Goal: Task Accomplishment & Management: Complete application form

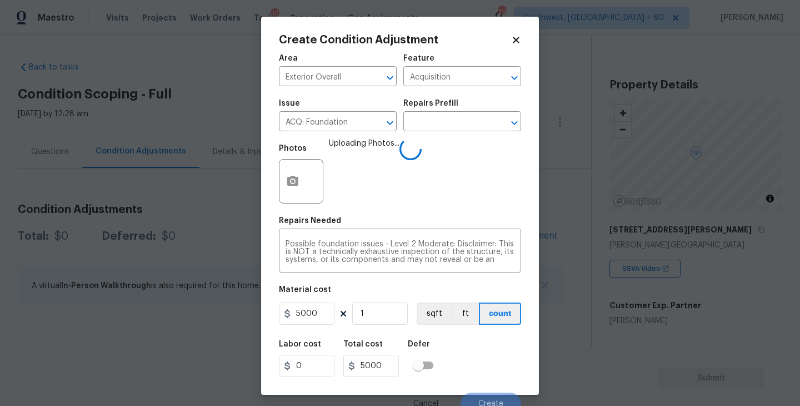
scroll to position [9, 0]
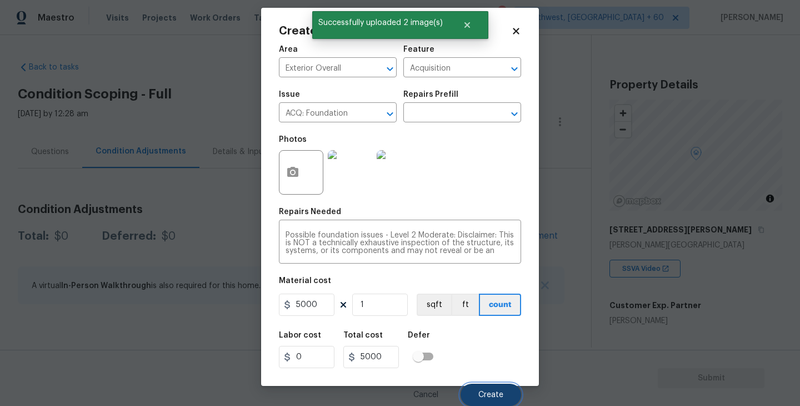
click at [492, 396] on span "Create" at bounding box center [490, 395] width 25 height 8
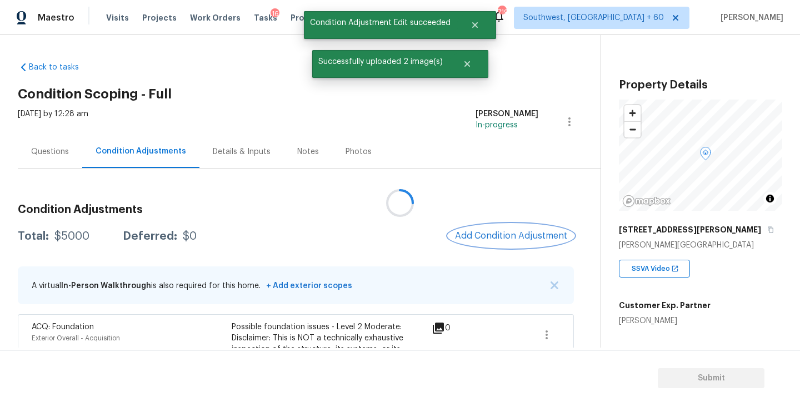
scroll to position [0, 0]
click at [59, 154] on div "Questions" at bounding box center [50, 151] width 38 height 11
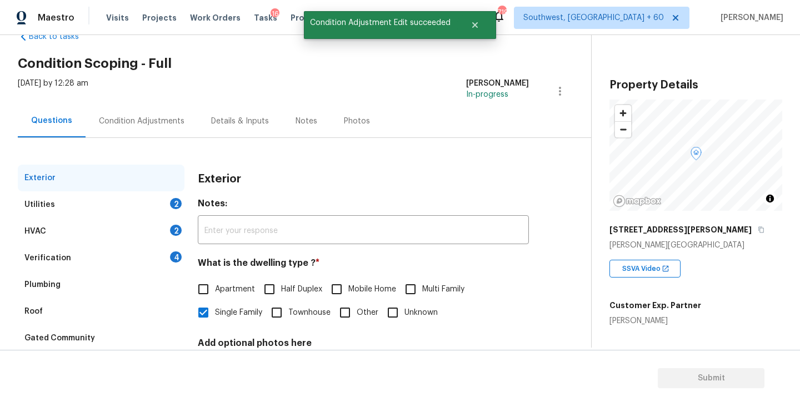
scroll to position [58, 0]
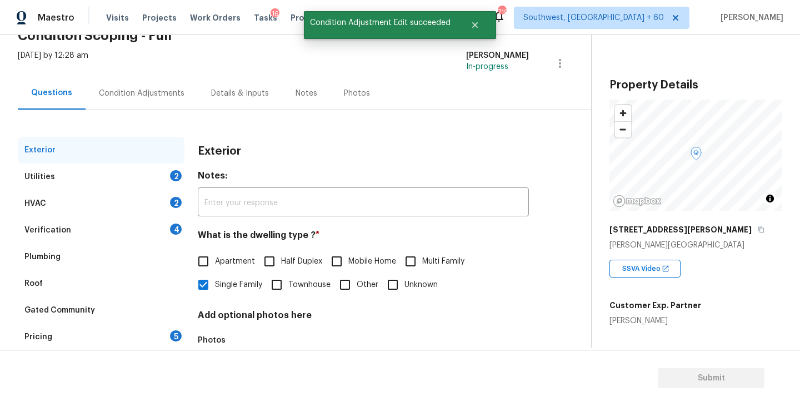
click at [99, 238] on div "Verification 4" at bounding box center [101, 230] width 167 height 27
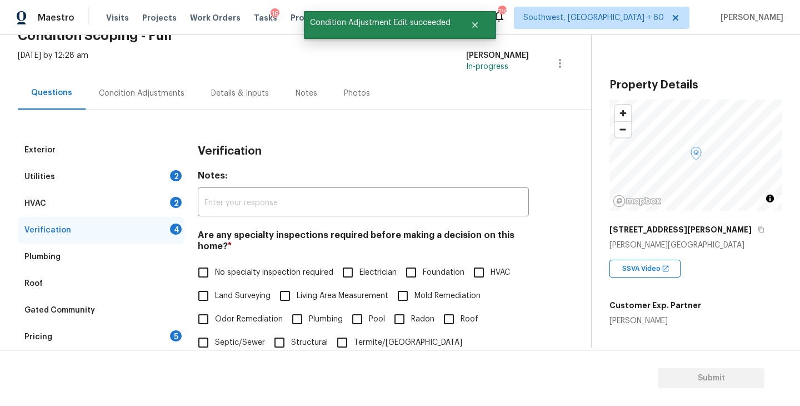
click at [433, 275] on span "Foundation" at bounding box center [444, 273] width 42 height 12
click at [423, 275] on input "Foundation" at bounding box center [410, 272] width 23 height 23
checkbox input "true"
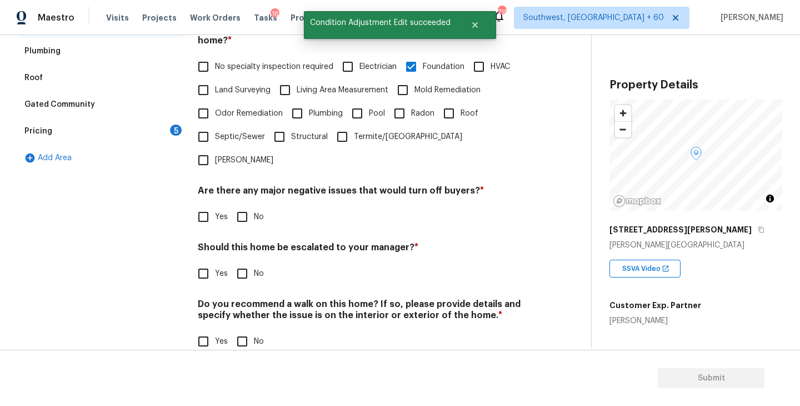
scroll to position [263, 0]
click at [243, 206] on input "No" at bounding box center [242, 217] width 23 height 23
checkbox input "true"
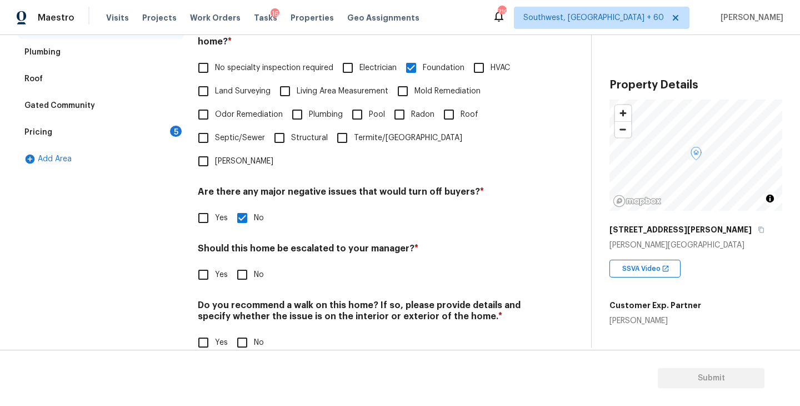
click at [243, 331] on input "No" at bounding box center [242, 342] width 23 height 23
checkbox input "true"
click at [207, 263] on div "Verification Notes: ​ Are any specialty inspections required before making a de…" at bounding box center [363, 150] width 331 height 436
click at [209, 263] on input "Yes" at bounding box center [203, 274] width 23 height 23
checkbox input "true"
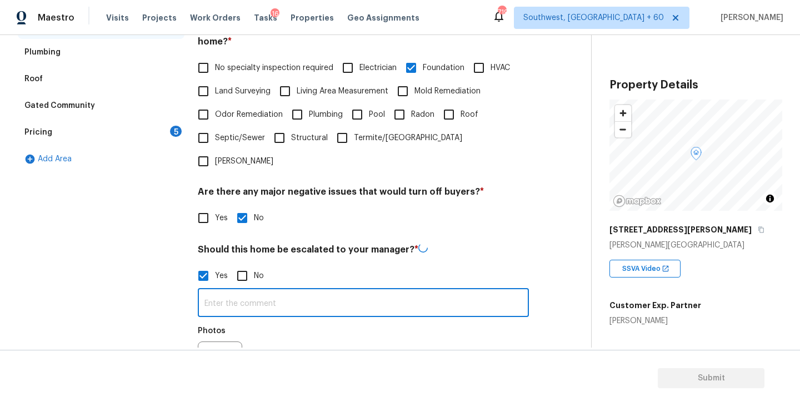
click at [247, 291] on input "text" at bounding box center [363, 304] width 331 height 26
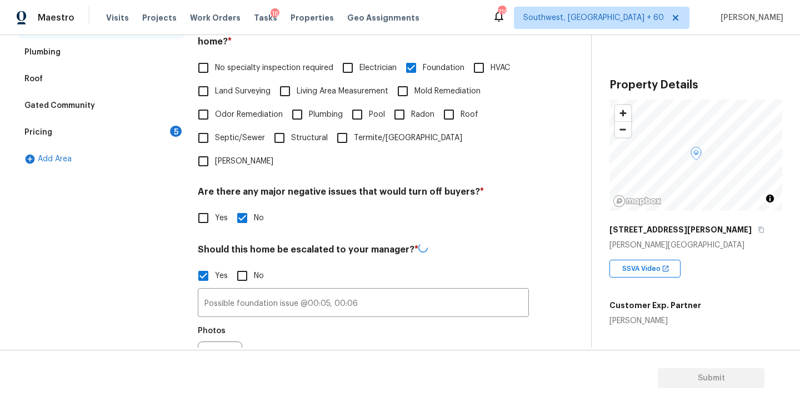
click at [458, 243] on h4 "Should this home be escalated to your manager? *" at bounding box center [363, 251] width 331 height 17
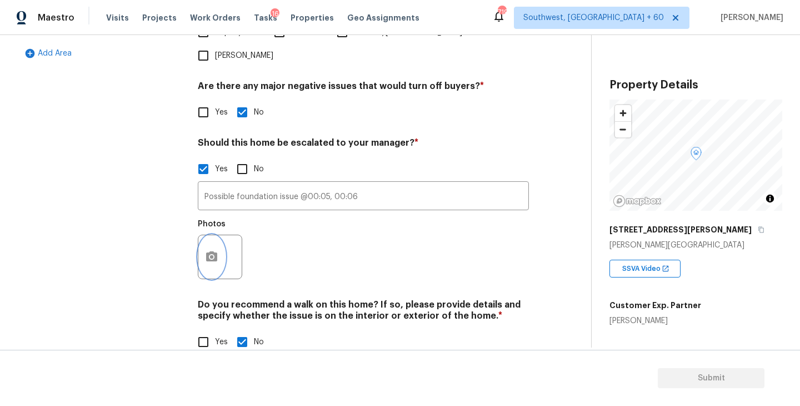
click at [214, 250] on icon "button" at bounding box center [211, 256] width 13 height 13
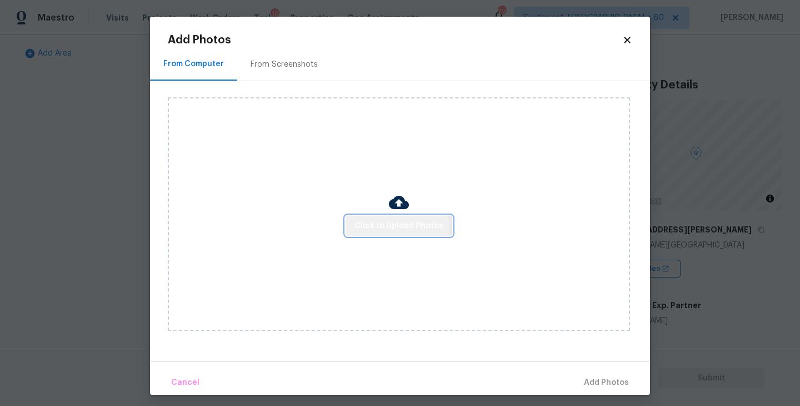
click at [362, 231] on span "Click to Upload Photos" at bounding box center [398, 226] width 89 height 14
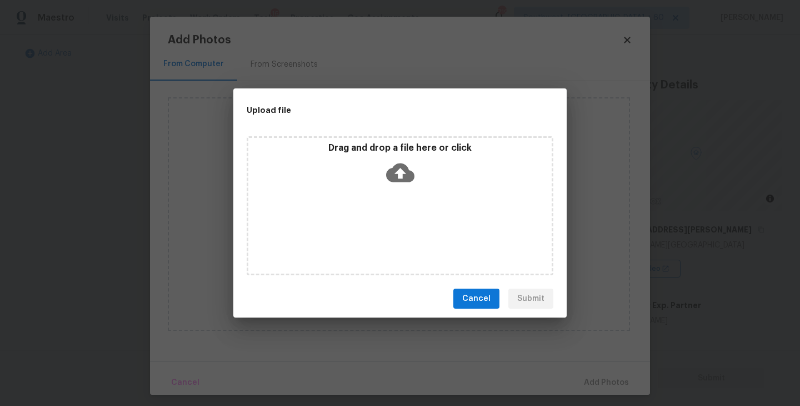
click at [402, 190] on div "Drag and drop a file here or click" at bounding box center [400, 205] width 307 height 139
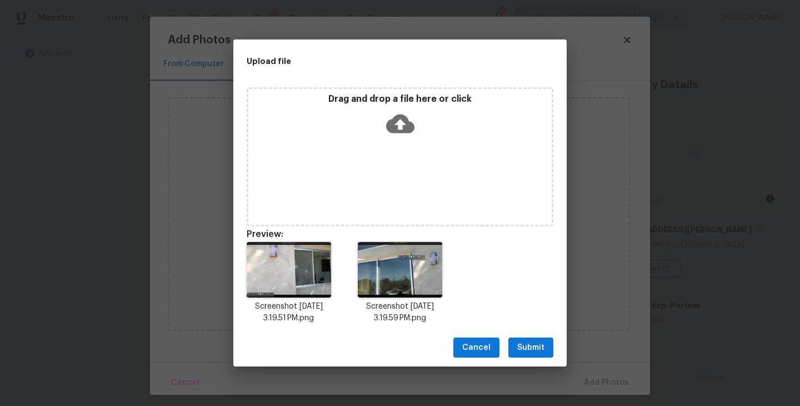
click at [526, 347] on span "Submit" at bounding box center [530, 348] width 27 height 14
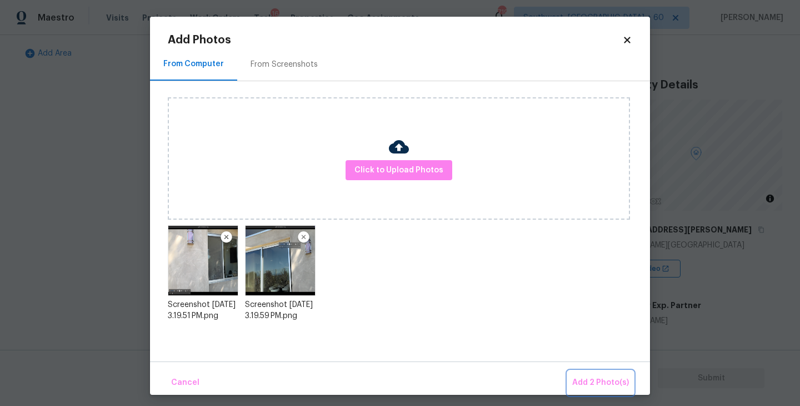
click at [589, 372] on button "Add 2 Photo(s)" at bounding box center [601, 383] width 66 height 24
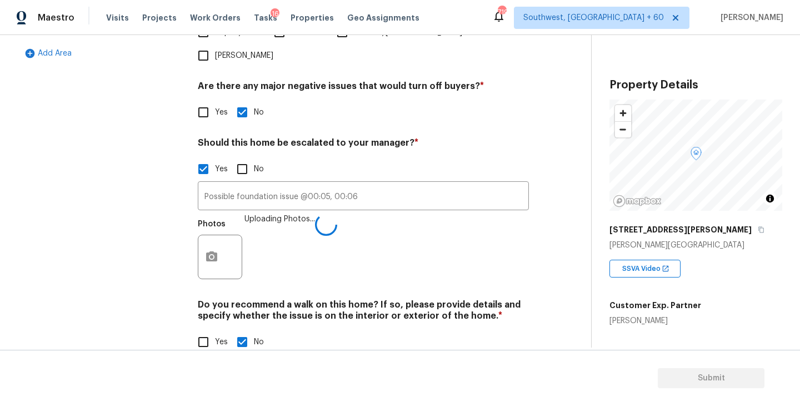
click at [493, 303] on div "Do you recommend a walk on this home? If so, please provide details and specify…" at bounding box center [363, 326] width 331 height 54
click at [510, 263] on div "Verification Notes: ​ Are any specialty inspections required before making a de…" at bounding box center [363, 97] width 331 height 540
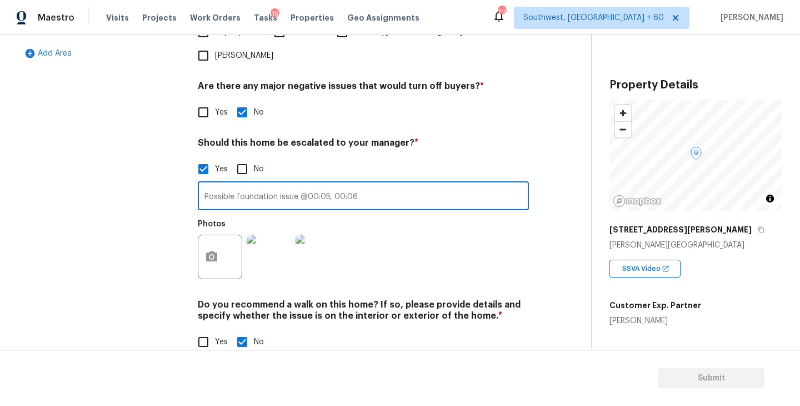
click at [421, 184] on input "Possible foundation issue @00:05, 00:06" at bounding box center [363, 197] width 331 height 26
type input "Possible foundation issue @00:05, 00:06, 00:30"
click at [437, 251] on div "Photos" at bounding box center [363, 249] width 331 height 72
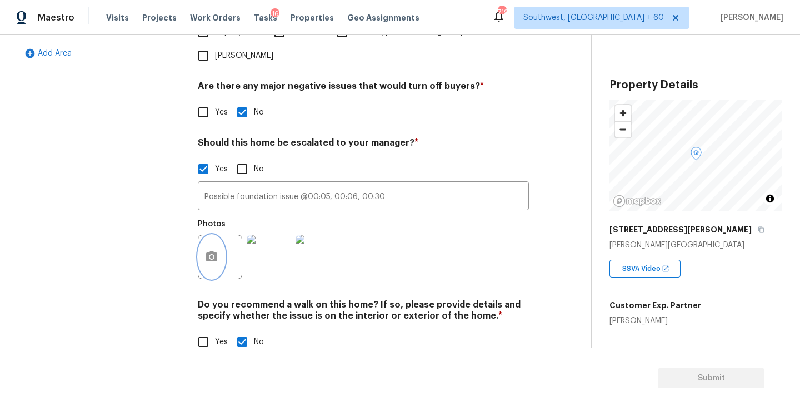
click at [208, 251] on icon "button" at bounding box center [211, 256] width 11 height 10
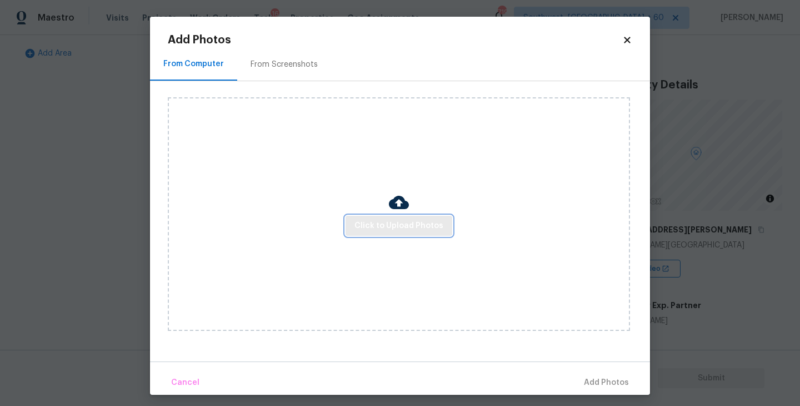
click at [394, 230] on span "Click to Upload Photos" at bounding box center [398, 226] width 89 height 14
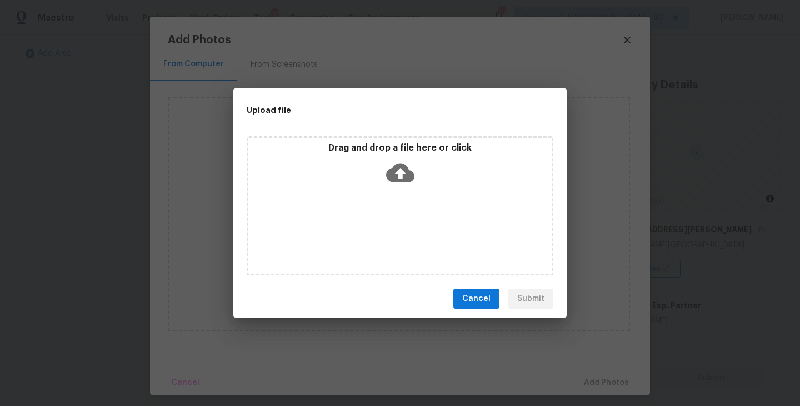
click at [406, 191] on div "Drag and drop a file here or click" at bounding box center [400, 205] width 307 height 139
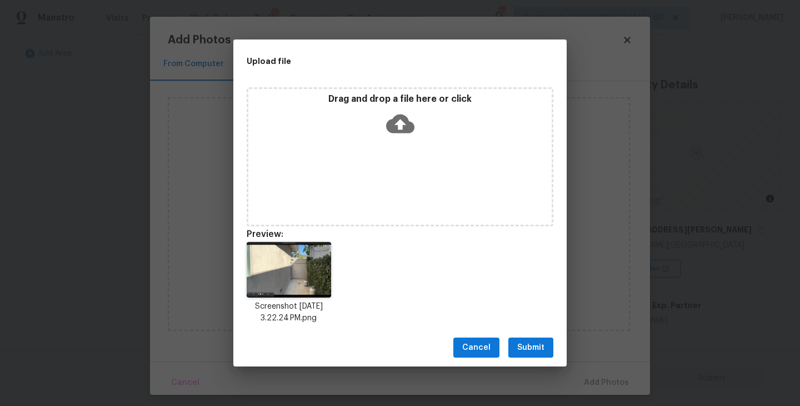
click at [533, 344] on span "Submit" at bounding box center [530, 348] width 27 height 14
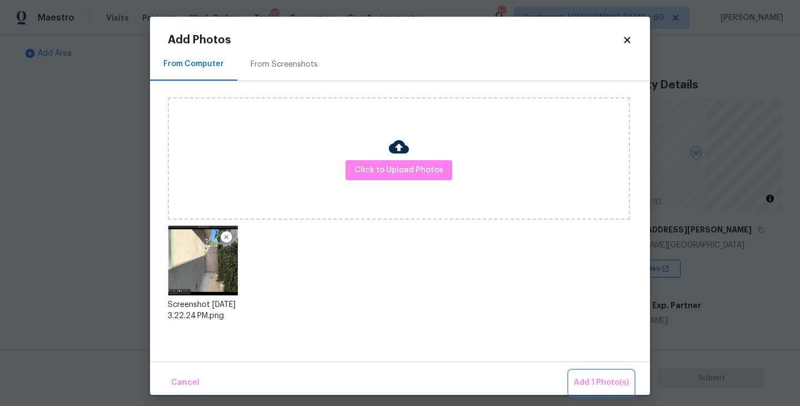
click at [578, 372] on button "Add 1 Photo(s)" at bounding box center [601, 383] width 64 height 24
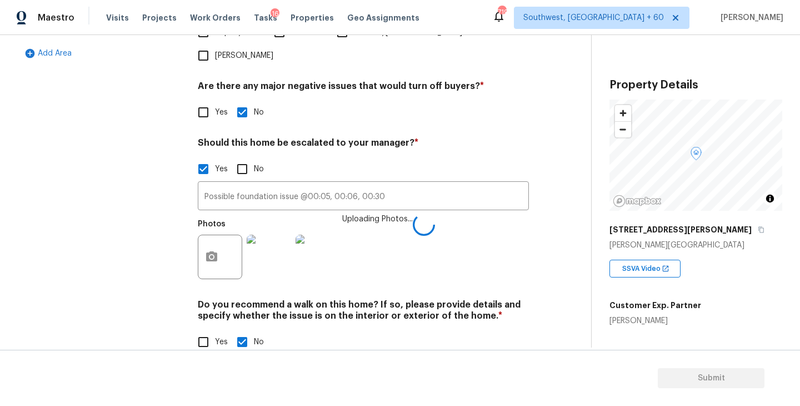
click at [462, 330] on div "Yes No" at bounding box center [363, 341] width 331 height 23
click at [502, 261] on div "Photos" at bounding box center [363, 249] width 331 height 72
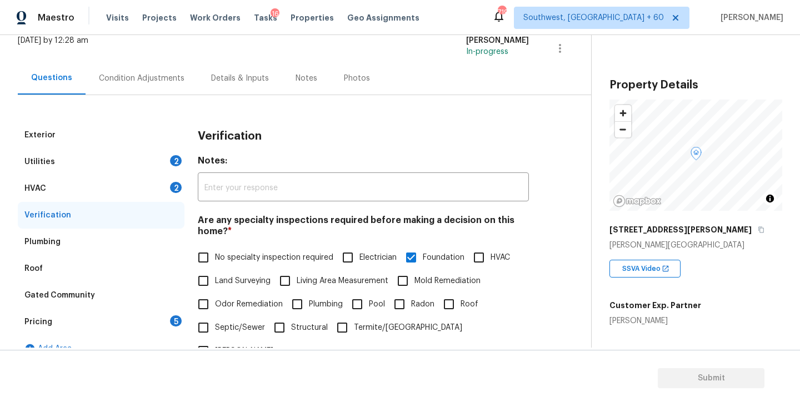
click at [147, 66] on div "Condition Adjustments" at bounding box center [142, 78] width 112 height 33
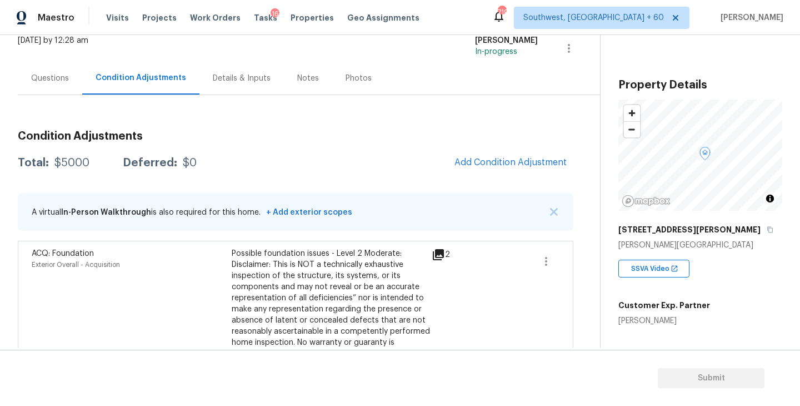
scroll to position [107, 0]
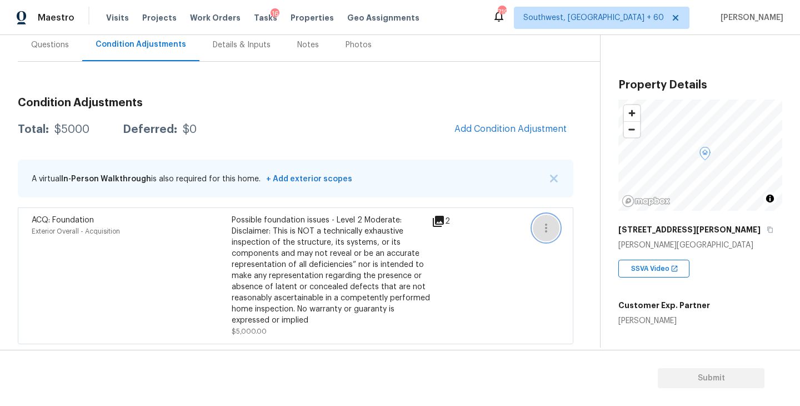
click at [548, 226] on icon "button" at bounding box center [545, 227] width 13 height 13
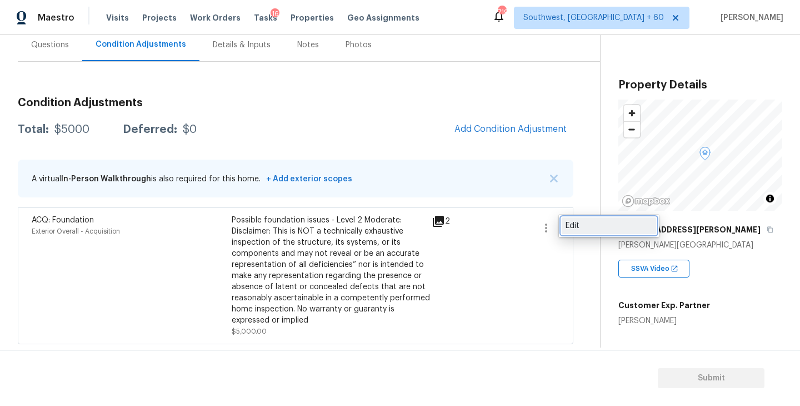
click at [581, 218] on link "Edit" at bounding box center [609, 225] width 94 height 17
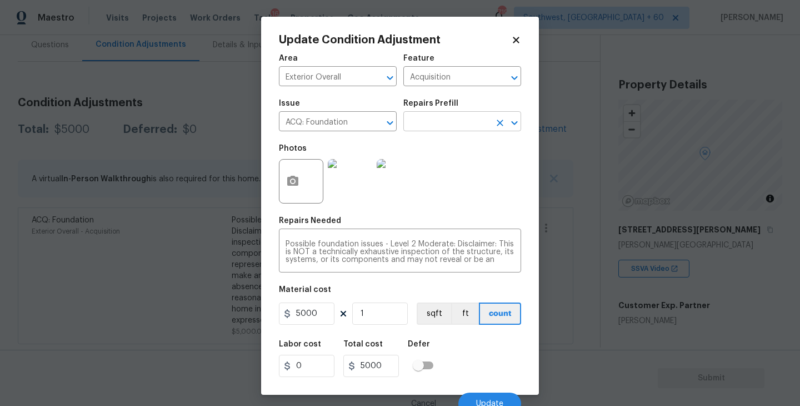
click at [477, 124] on input "text" at bounding box center [446, 122] width 87 height 17
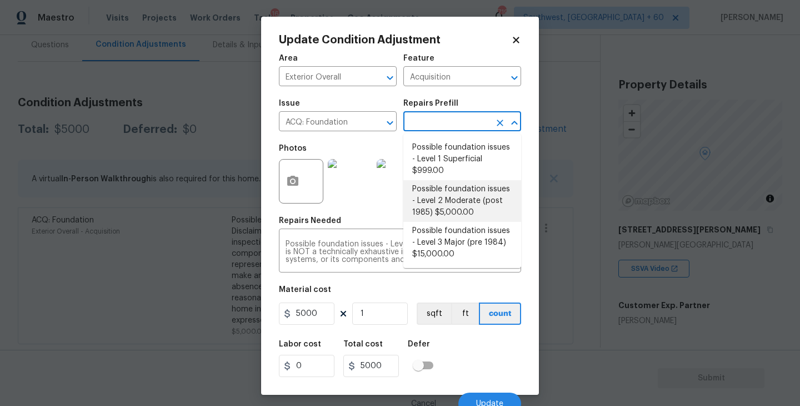
click at [469, 231] on li "Possible foundation issues - Level 3 Major (pre 1984) $15,000.00" at bounding box center [462, 243] width 118 height 42
type textarea "Possible foundation issues - Level 3 Major: Disclaimer: This is NOT a technical…"
type input "15000"
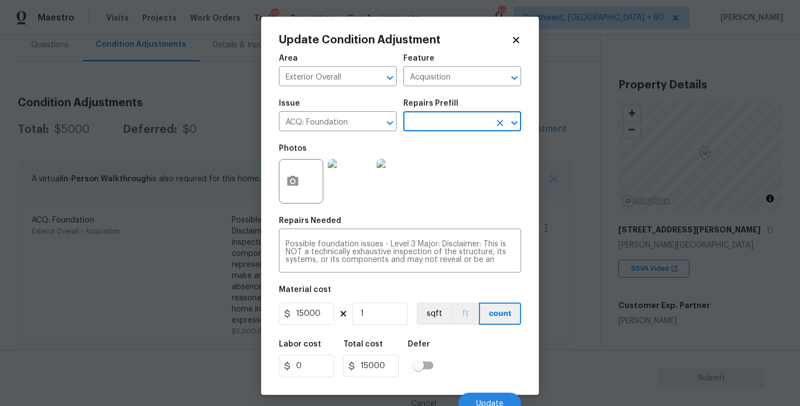
scroll to position [9, 0]
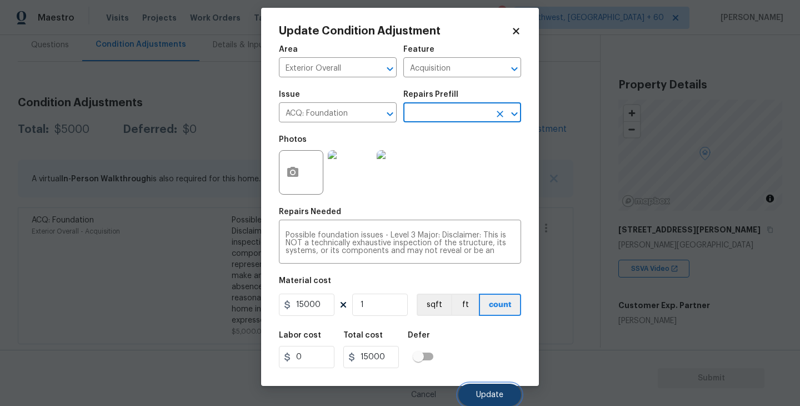
click at [481, 392] on span "Update" at bounding box center [489, 395] width 27 height 8
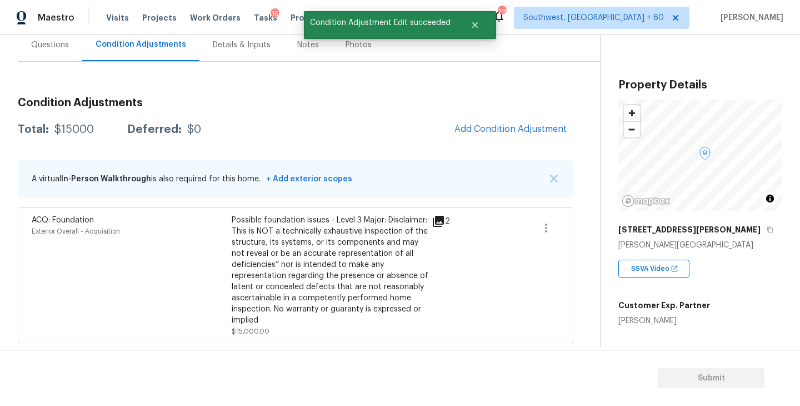
scroll to position [0, 0]
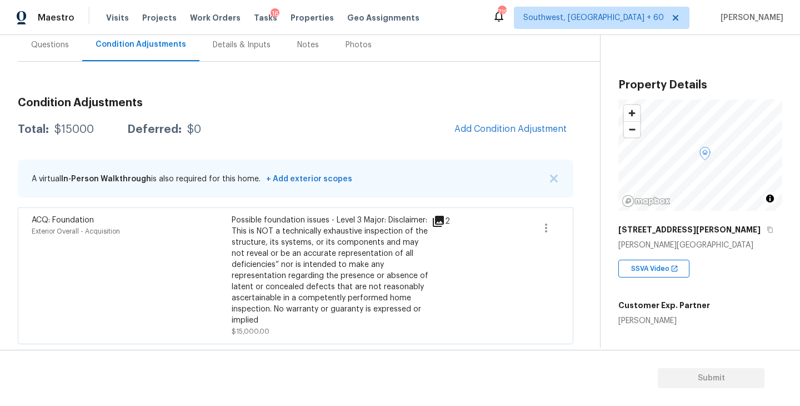
click at [69, 48] on div "Questions" at bounding box center [50, 44] width 64 height 33
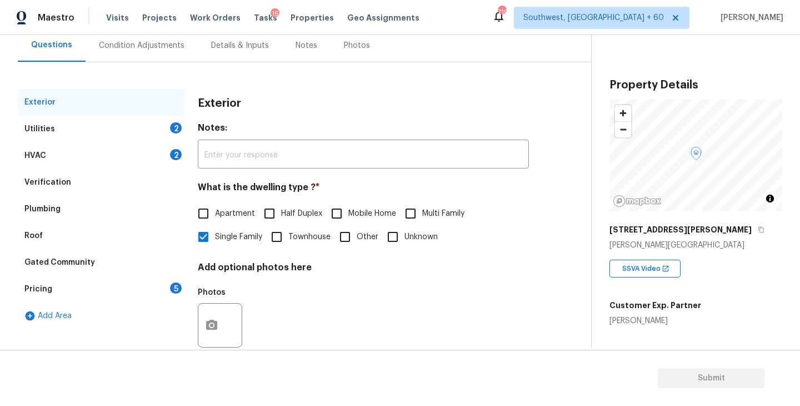
click at [101, 180] on div "Verification" at bounding box center [101, 182] width 167 height 27
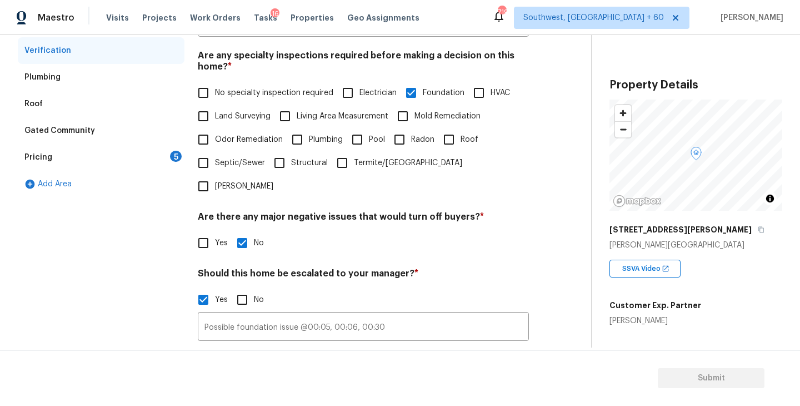
scroll to position [340, 0]
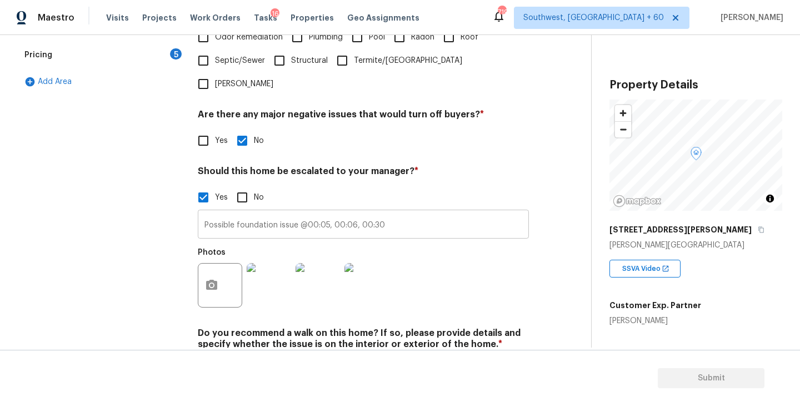
click at [422, 212] on input "Possible foundation issue @00:05, 00:06, 00:30" at bounding box center [363, 225] width 331 height 26
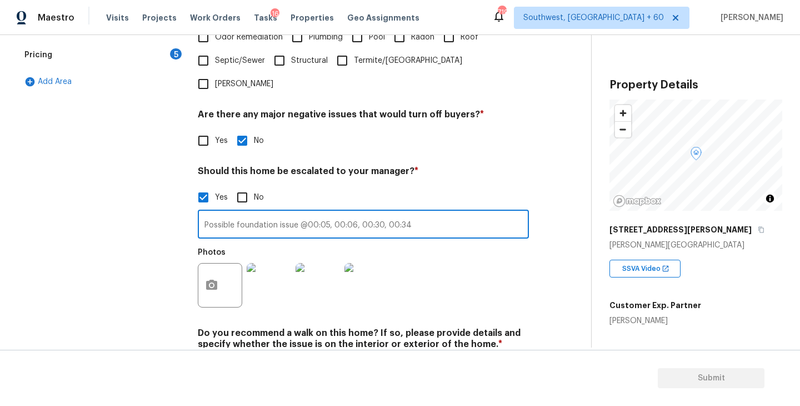
type input "Possible foundation issue @00:05, 00:06, 00:30, 00:34"
click at [469, 245] on div "Photos" at bounding box center [363, 278] width 331 height 72
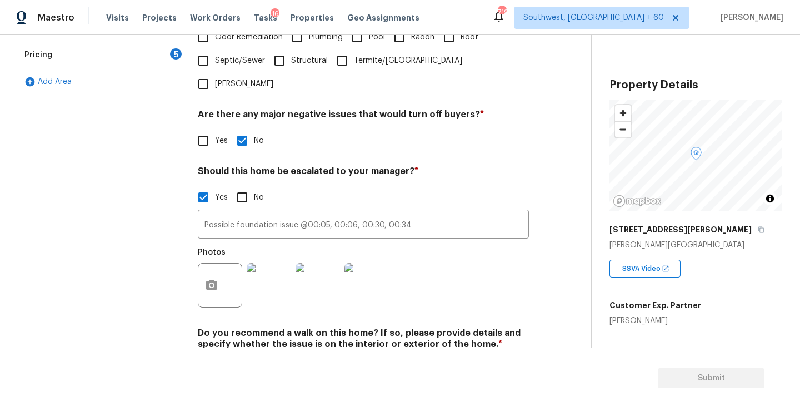
click at [193, 265] on div "Exterior Utilities 2 HVAC 2 Verification Plumbing Roof Gated Community Pricing …" at bounding box center [291, 125] width 547 height 540
click at [213, 278] on icon "button" at bounding box center [211, 284] width 13 height 13
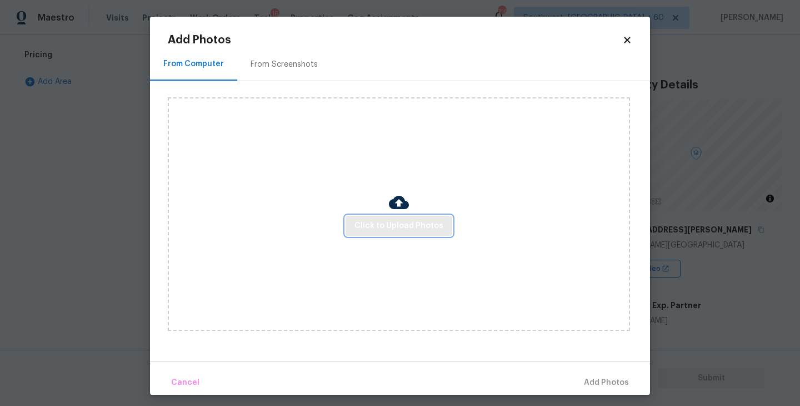
click at [398, 225] on span "Click to Upload Photos" at bounding box center [398, 226] width 89 height 14
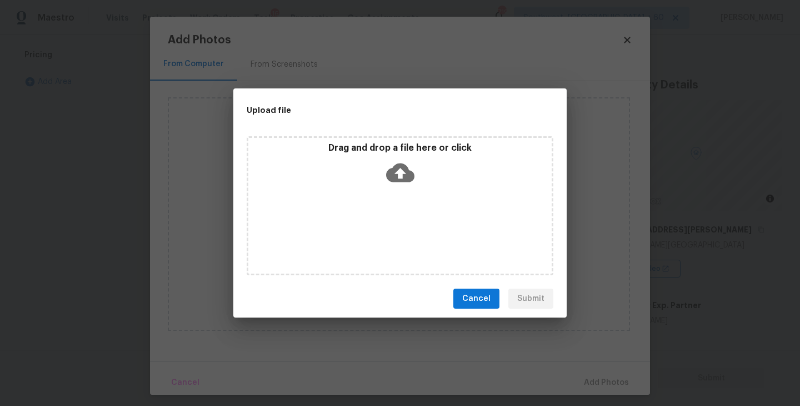
click at [408, 194] on div "Drag and drop a file here or click" at bounding box center [400, 205] width 307 height 139
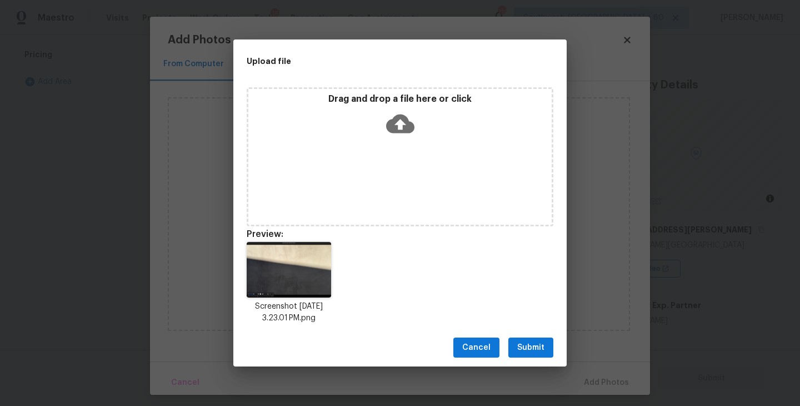
click at [536, 346] on span "Submit" at bounding box center [530, 348] width 27 height 14
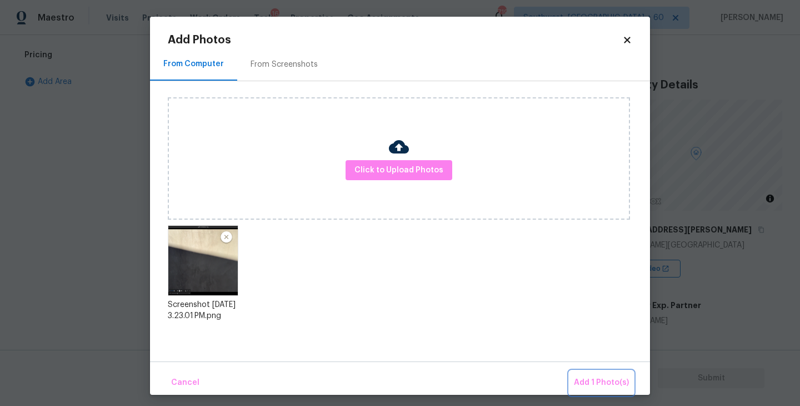
click at [594, 384] on span "Add 1 Photo(s)" at bounding box center [601, 383] width 55 height 14
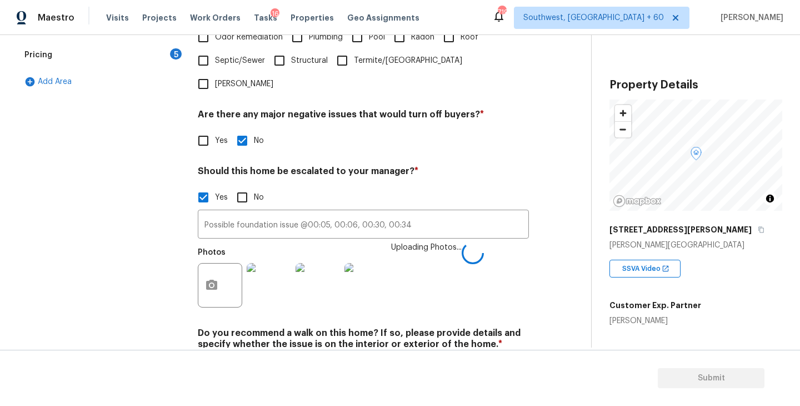
click at [514, 276] on div "Photos Uploading Photos..." at bounding box center [363, 278] width 331 height 72
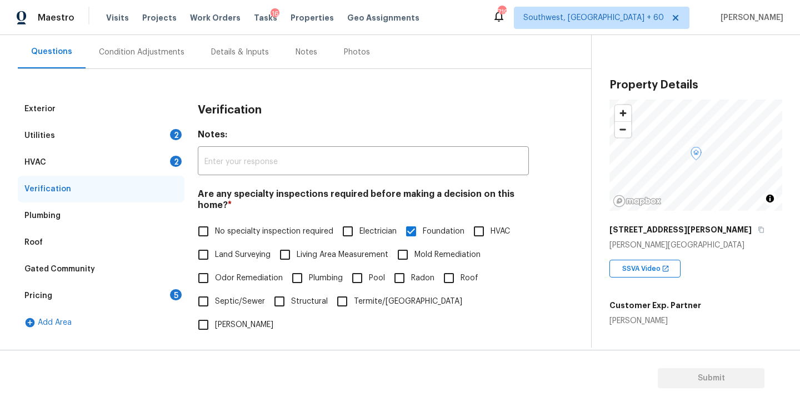
scroll to position [75, 0]
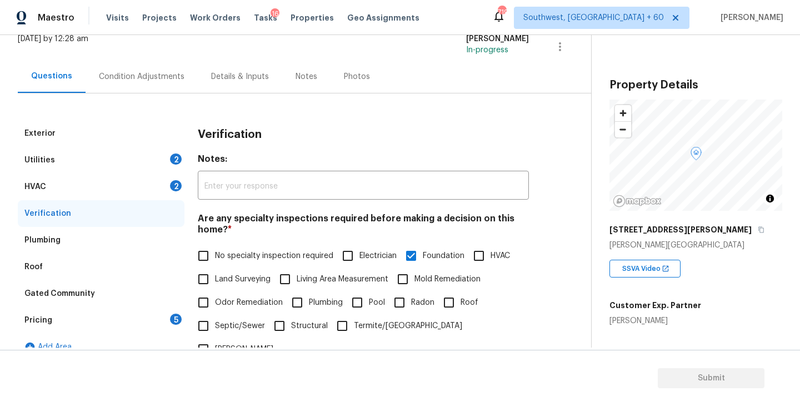
click at [171, 75] on div "Condition Adjustments" at bounding box center [142, 76] width 86 height 11
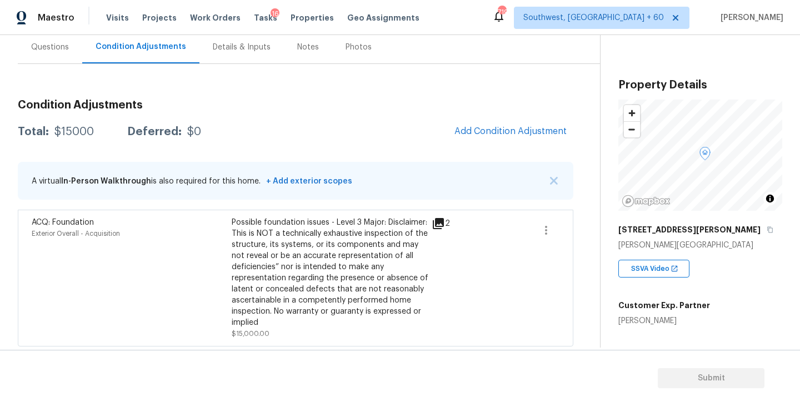
scroll to position [107, 0]
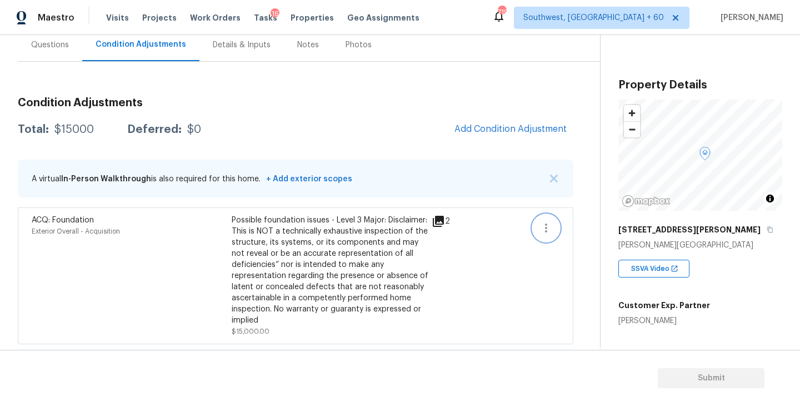
click at [546, 229] on icon "button" at bounding box center [545, 227] width 13 height 13
click at [568, 229] on div "Edit" at bounding box center [609, 225] width 87 height 11
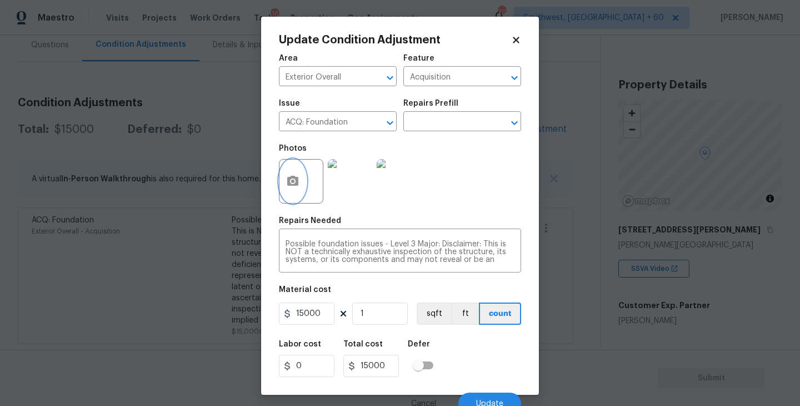
click at [298, 180] on icon "button" at bounding box center [292, 181] width 11 height 10
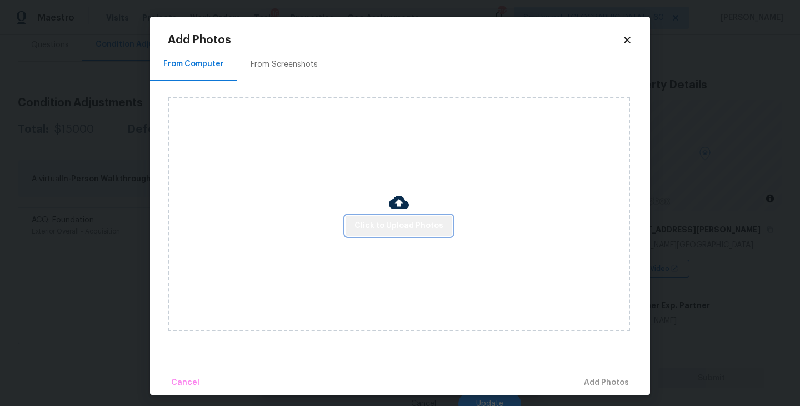
click at [415, 225] on span "Click to Upload Photos" at bounding box center [398, 226] width 89 height 14
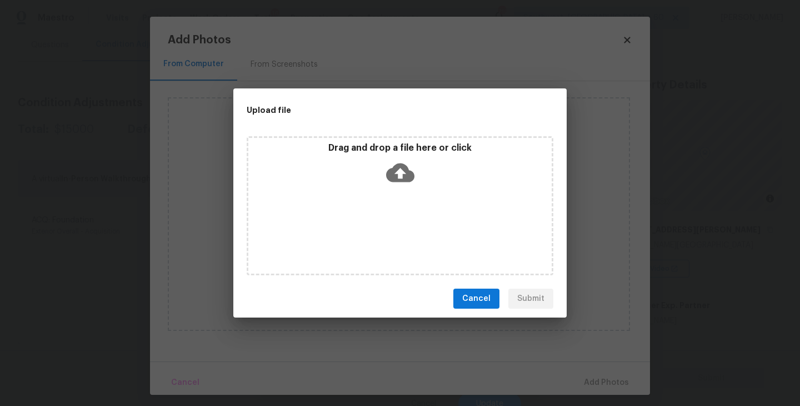
click at [404, 181] on icon at bounding box center [400, 172] width 28 height 19
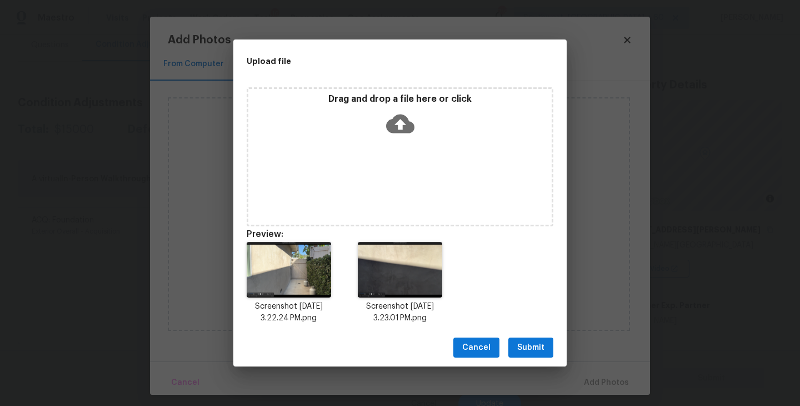
drag, startPoint x: 532, startPoint y: 347, endPoint x: 569, endPoint y: 356, distance: 38.4
click at [532, 347] on span "Submit" at bounding box center [530, 348] width 27 height 14
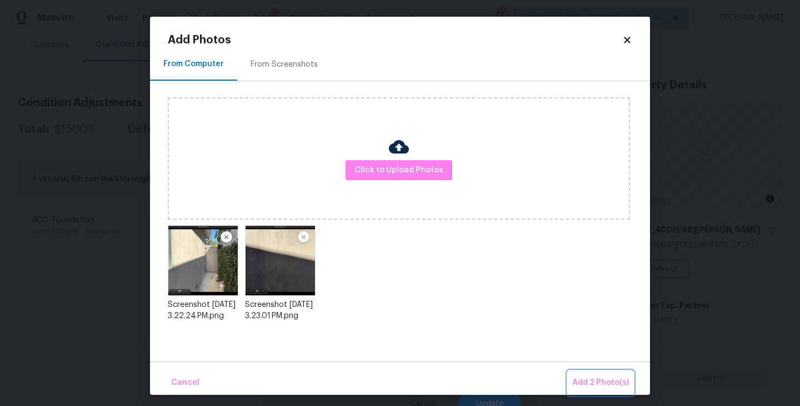
click at [587, 374] on button "Add 2 Photo(s)" at bounding box center [601, 383] width 66 height 24
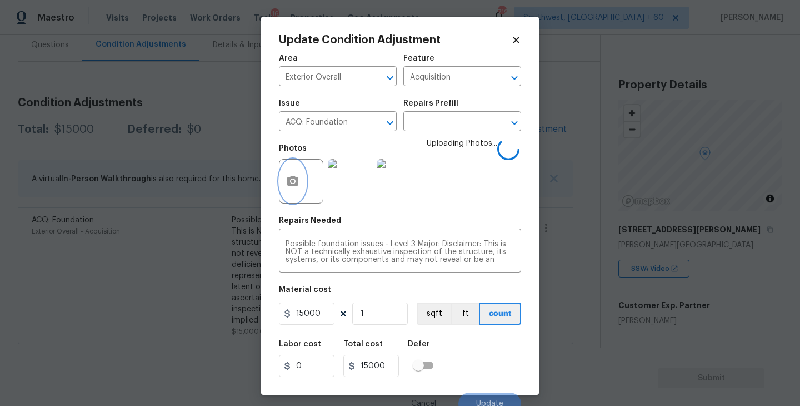
scroll to position [9, 0]
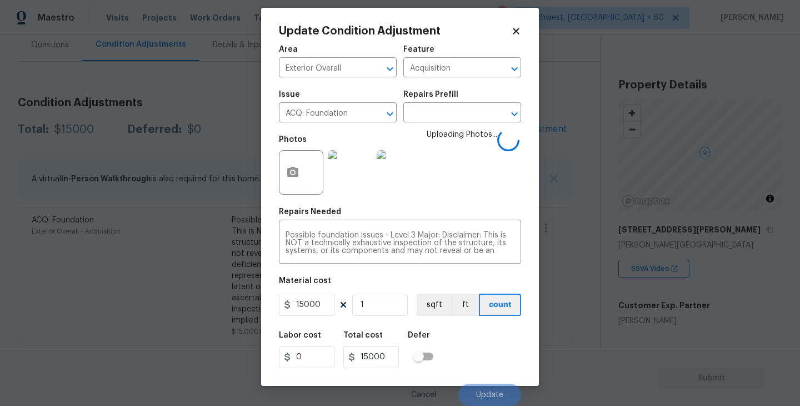
click at [498, 331] on div "Labor cost 0 Total cost 15000 Defer" at bounding box center [400, 349] width 242 height 50
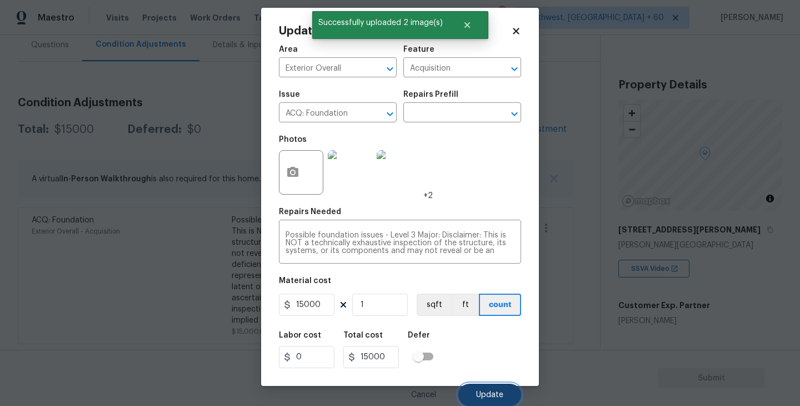
click at [487, 397] on span "Update" at bounding box center [489, 395] width 27 height 8
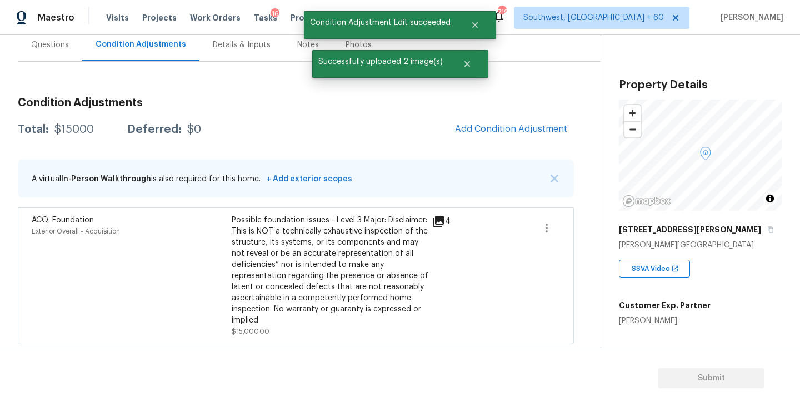
scroll to position [0, 0]
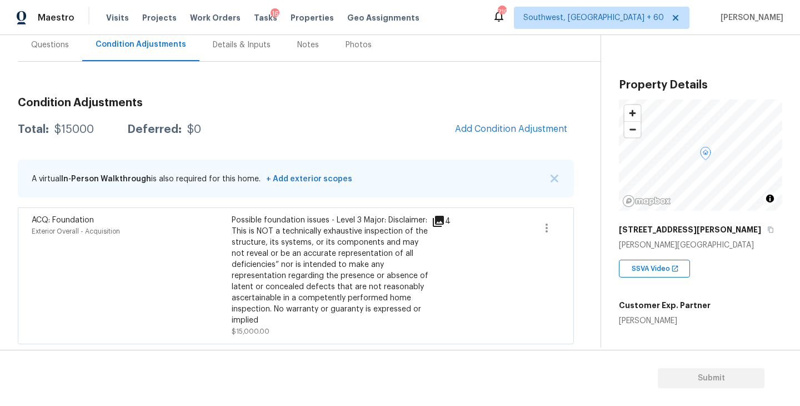
scroll to position [49, 0]
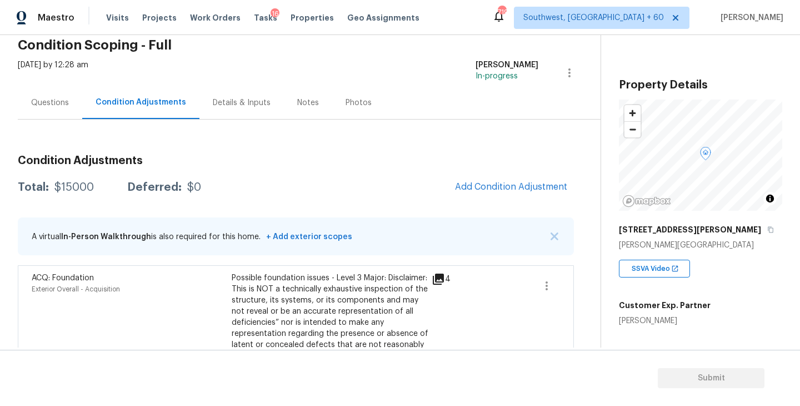
click at [57, 107] on div "Questions" at bounding box center [50, 102] width 38 height 11
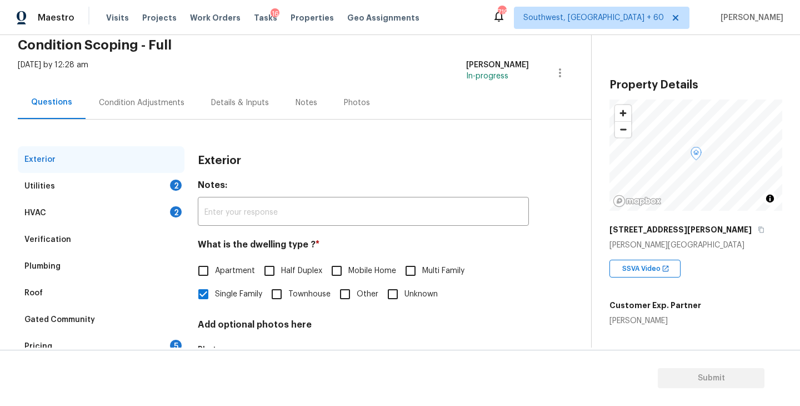
click at [63, 238] on div "Verification" at bounding box center [47, 239] width 47 height 11
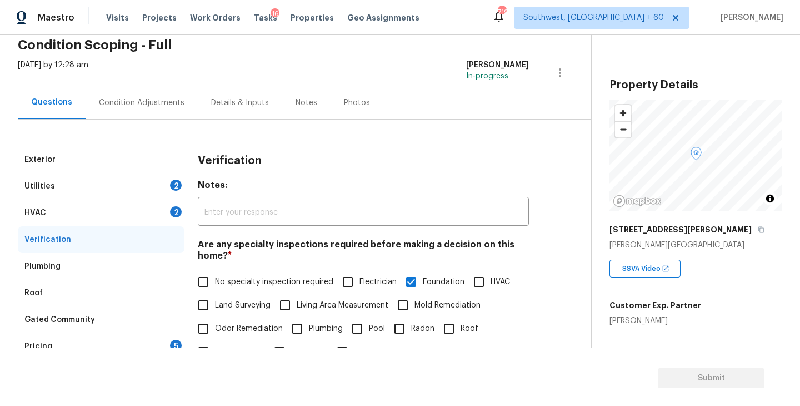
scroll to position [368, 0]
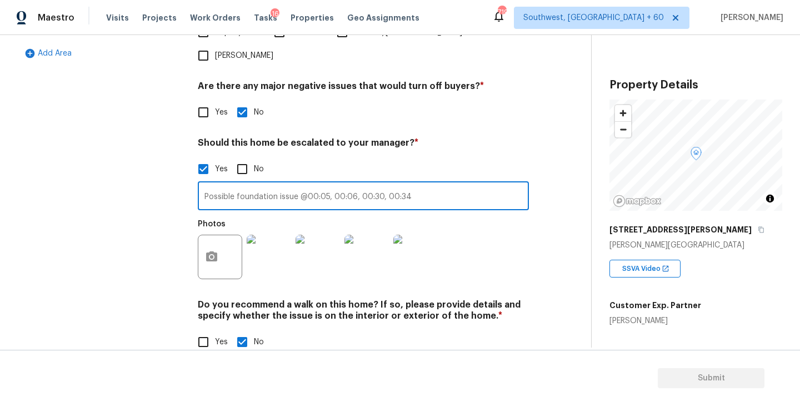
click at [455, 184] on input "Possible foundation issue @00:05, 00:06, 00:30, 00:34" at bounding box center [363, 197] width 331 height 26
type input "Possible foundation issue @00:05, 00:06, 00:30, 00:34, 01:34"
click at [559, 229] on div "Exterior Utilities 2 HVAC 2 Verification Plumbing Roof Gated Community Pricing …" at bounding box center [291, 97] width 547 height 540
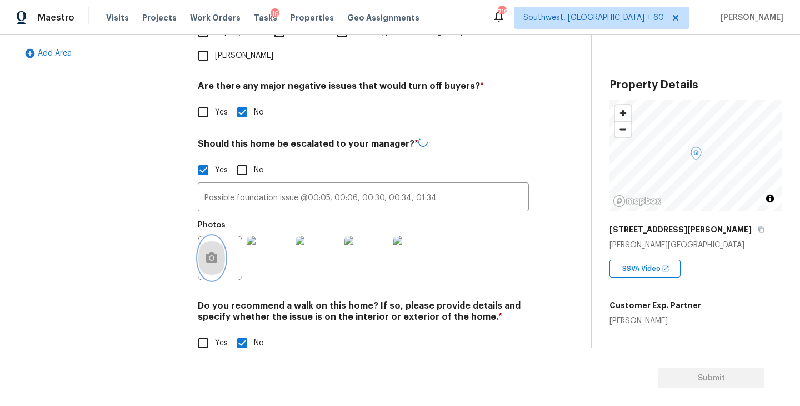
click at [217, 251] on icon "button" at bounding box center [211, 257] width 13 height 13
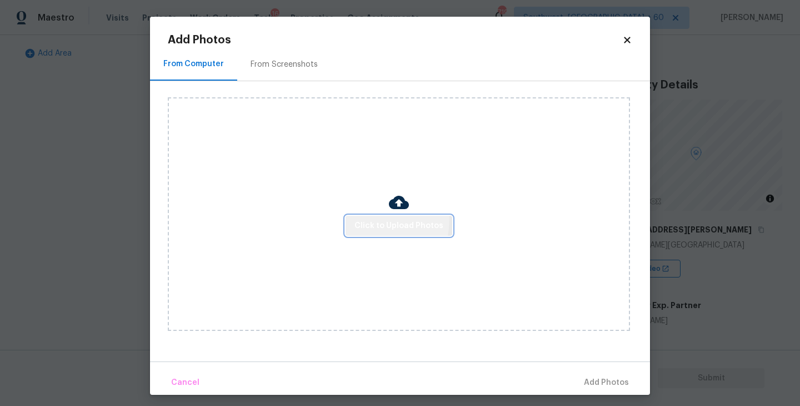
click at [374, 219] on span "Click to Upload Photos" at bounding box center [398, 226] width 89 height 14
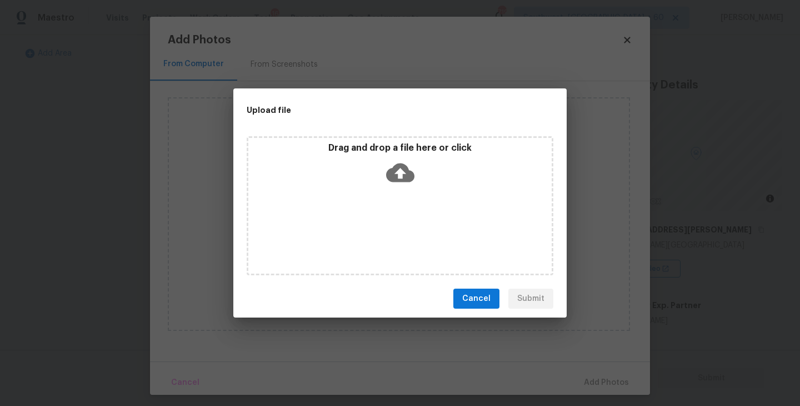
click at [387, 210] on div "Drag and drop a file here or click" at bounding box center [400, 205] width 307 height 139
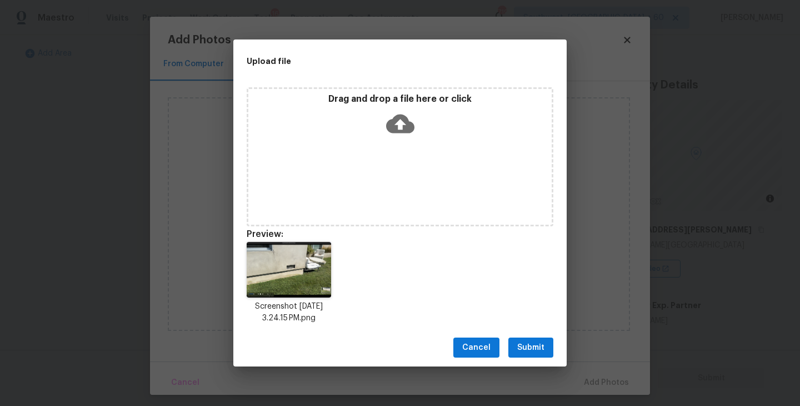
click at [537, 346] on span "Submit" at bounding box center [530, 348] width 27 height 14
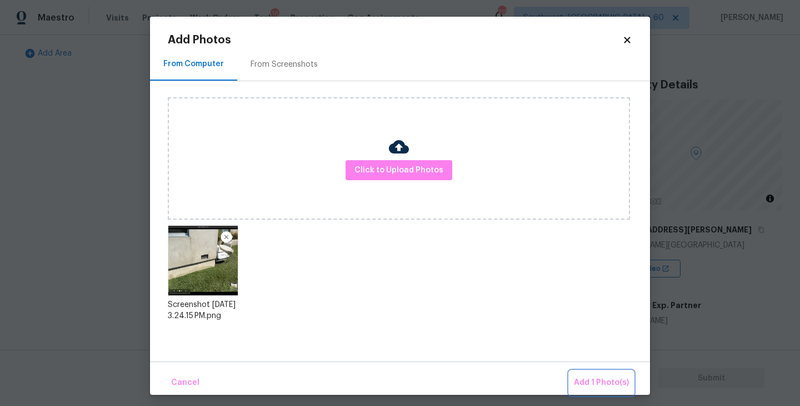
click at [591, 380] on span "Add 1 Photo(s)" at bounding box center [601, 383] width 55 height 14
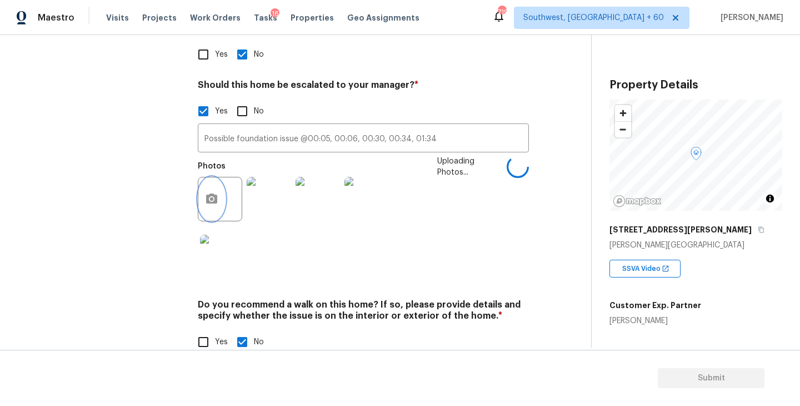
scroll to position [396, 0]
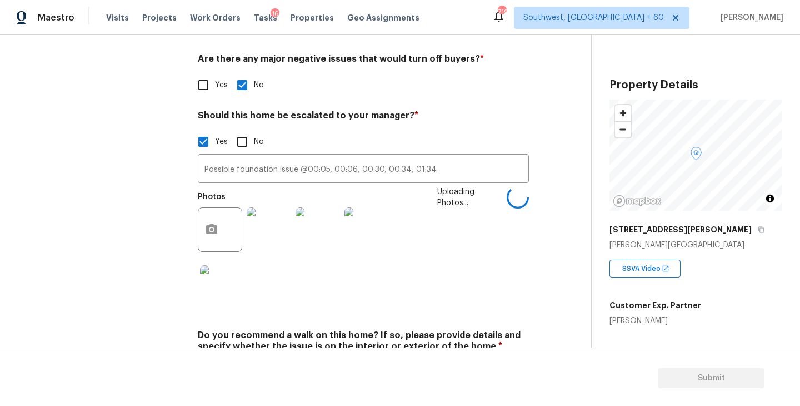
click at [530, 276] on div "Exterior Utilities 2 HVAC 2 Verification Plumbing Roof Gated Community Pricing …" at bounding box center [291, 98] width 547 height 598
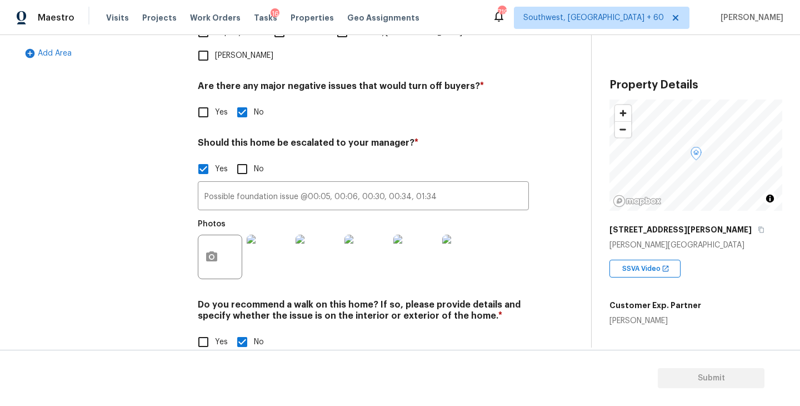
scroll to position [0, 0]
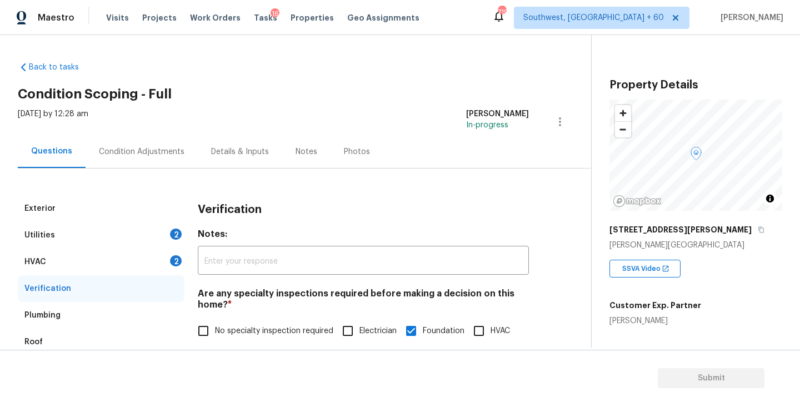
click at [152, 162] on div "Condition Adjustments" at bounding box center [142, 151] width 112 height 33
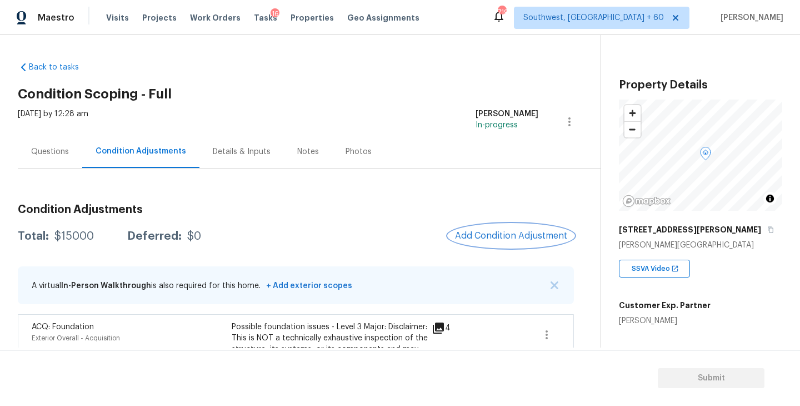
click at [491, 231] on span "Add Condition Adjustment" at bounding box center [511, 236] width 112 height 10
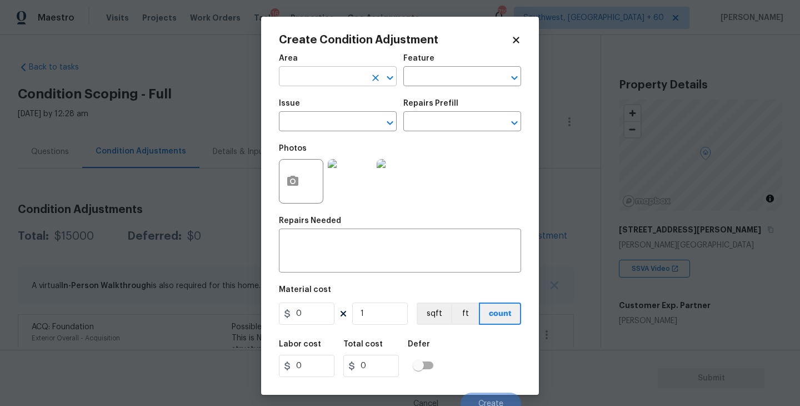
click at [326, 82] on input "text" at bounding box center [322, 77] width 87 height 17
click at [345, 119] on li "Exterior Overall" at bounding box center [338, 121] width 118 height 18
type input "Exterior Overall"
click at [437, 84] on input "text" at bounding box center [446, 77] width 87 height 17
type input "glas"
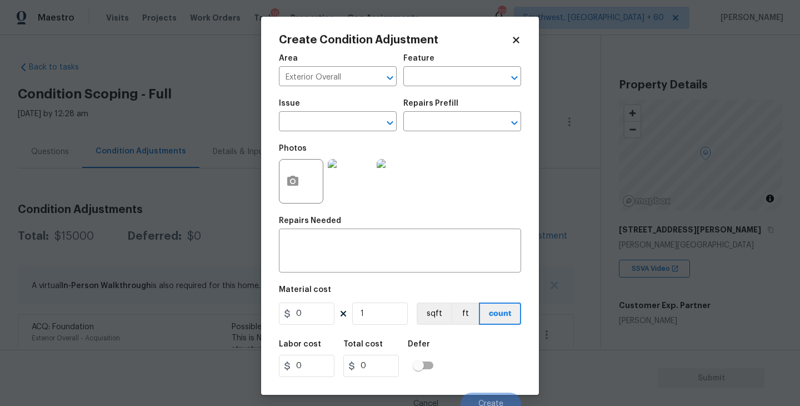
click at [473, 162] on div "Photos" at bounding box center [400, 174] width 242 height 72
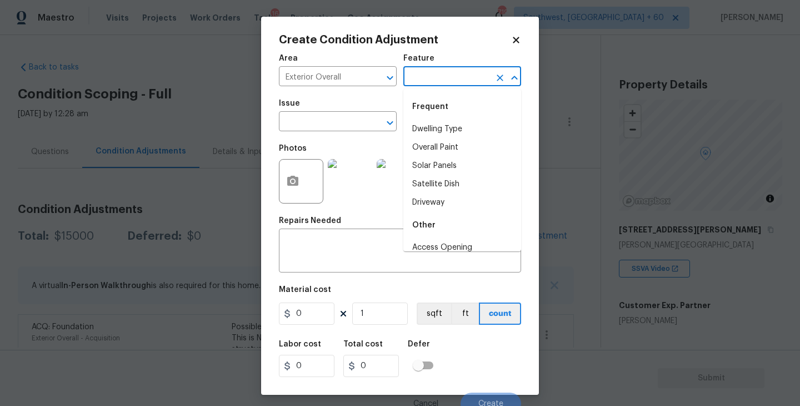
click at [427, 77] on input "text" at bounding box center [446, 77] width 87 height 17
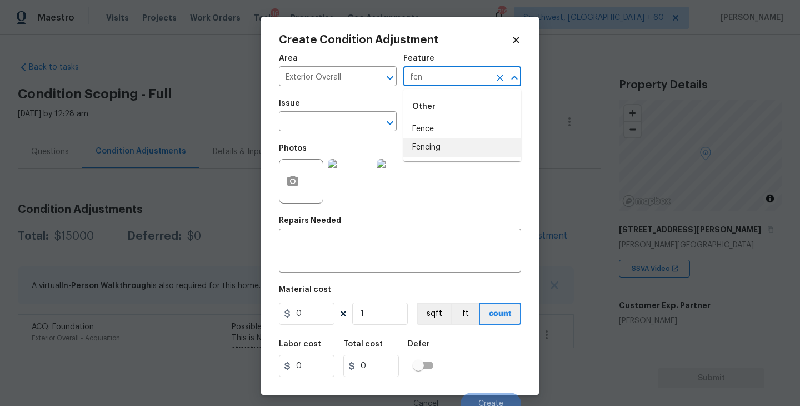
type input "fen"
click at [472, 204] on div "Photos" at bounding box center [400, 174] width 242 height 72
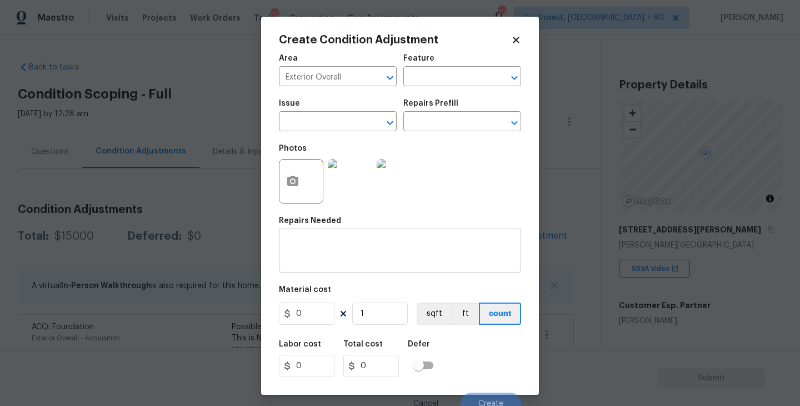
click at [350, 265] on div "x ​" at bounding box center [400, 251] width 242 height 41
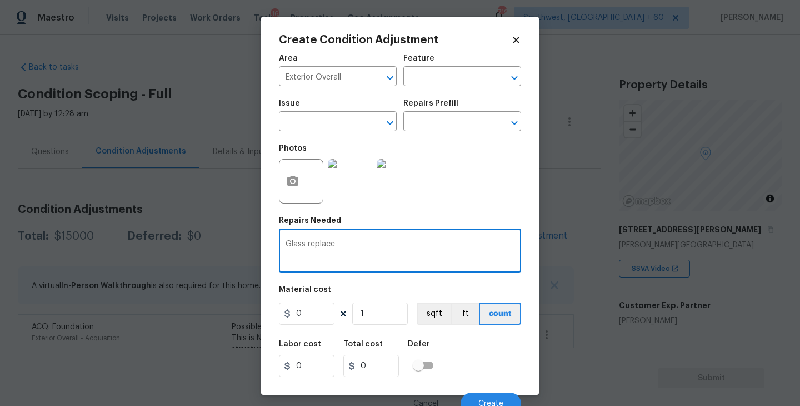
type textarea "Glass replace"
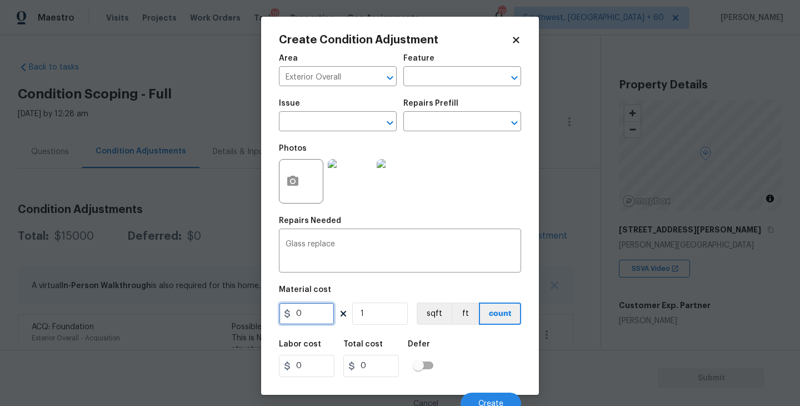
drag, startPoint x: 319, startPoint y: 312, endPoint x: 203, endPoint y: 312, distance: 116.1
click at [209, 312] on div "Create Condition Adjustment Area Exterior Overall ​ Feature ​ Issue ​ Repairs P…" at bounding box center [400, 203] width 800 height 406
type input "1250"
click at [292, 172] on button "button" at bounding box center [292, 180] width 27 height 43
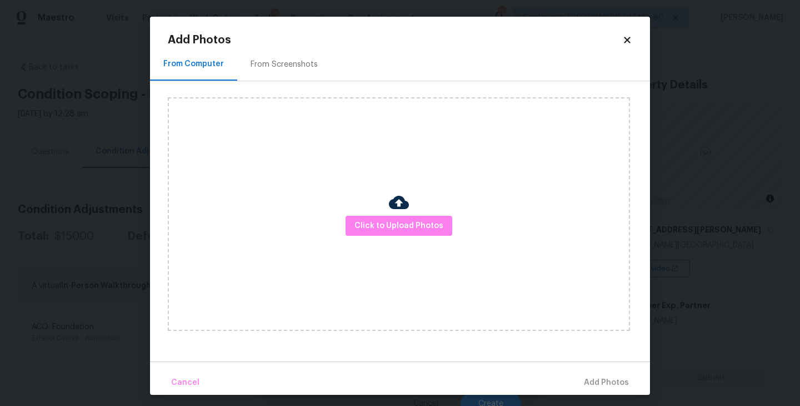
click at [401, 238] on div "Click to Upload Photos" at bounding box center [399, 213] width 462 height 233
click at [402, 232] on span "Click to Upload Photos" at bounding box center [398, 226] width 89 height 14
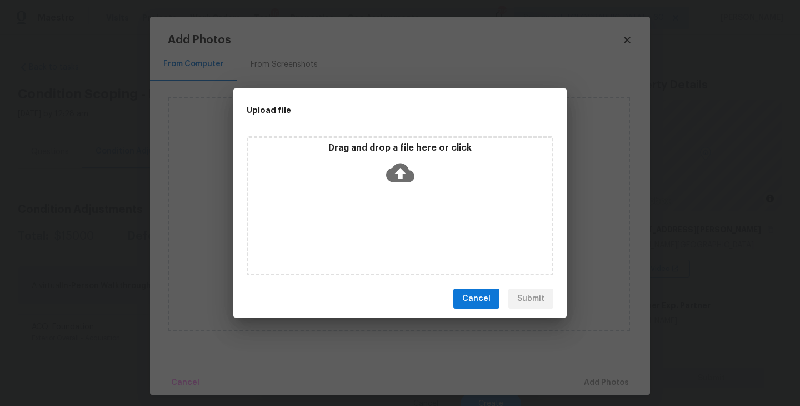
click at [402, 196] on div "Drag and drop a file here or click" at bounding box center [400, 205] width 307 height 139
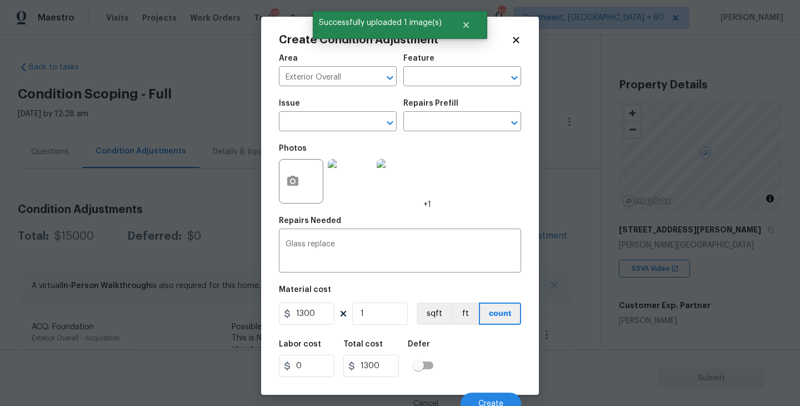
scroll to position [9, 0]
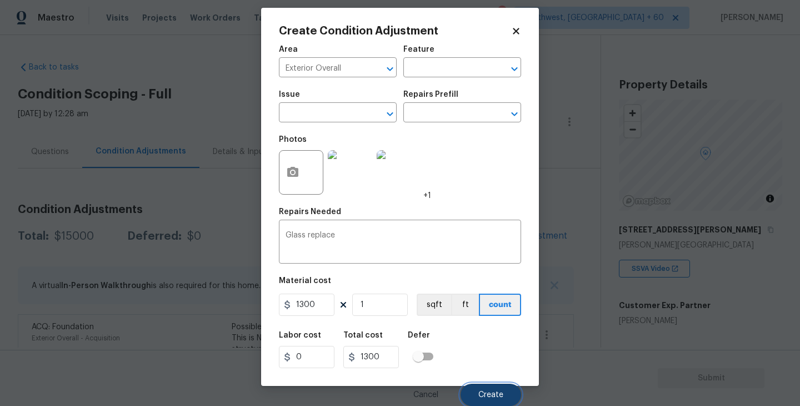
click at [488, 393] on span "Create" at bounding box center [490, 395] width 25 height 8
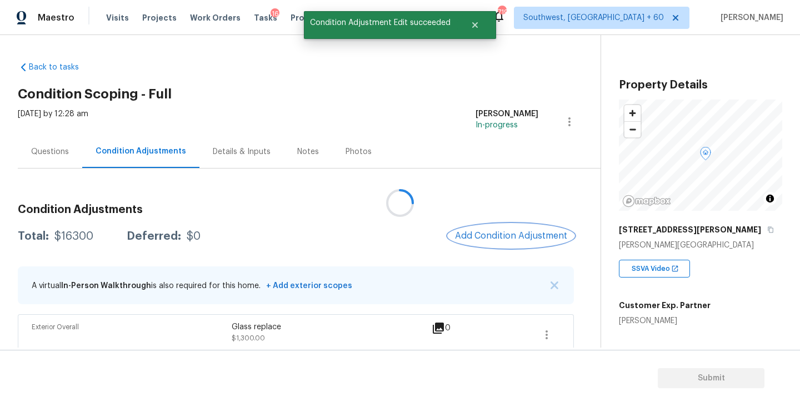
scroll to position [0, 0]
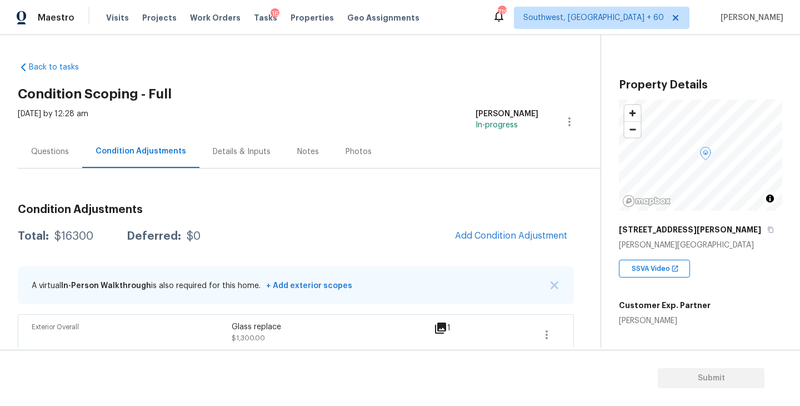
click at [53, 147] on div "Questions" at bounding box center [50, 151] width 38 height 11
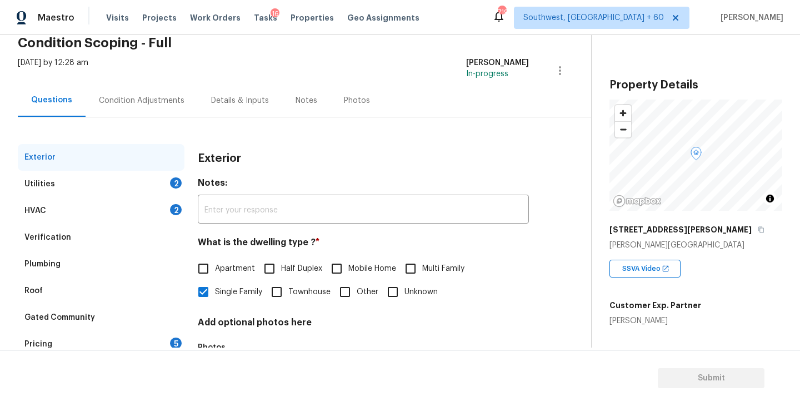
scroll to position [68, 0]
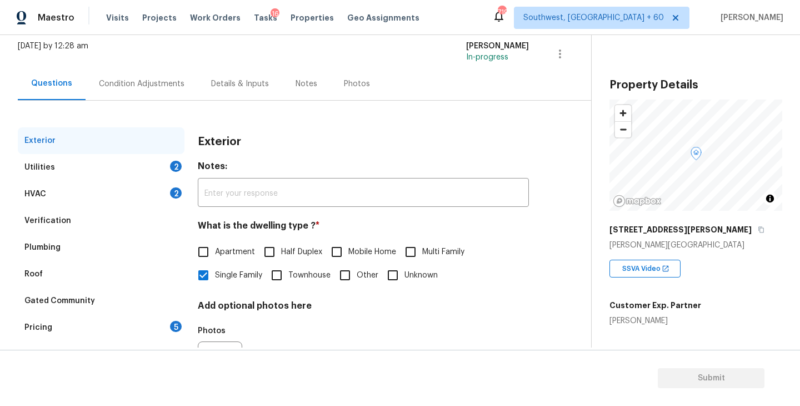
click at [107, 172] on div "Utilities 2" at bounding box center [101, 167] width 167 height 27
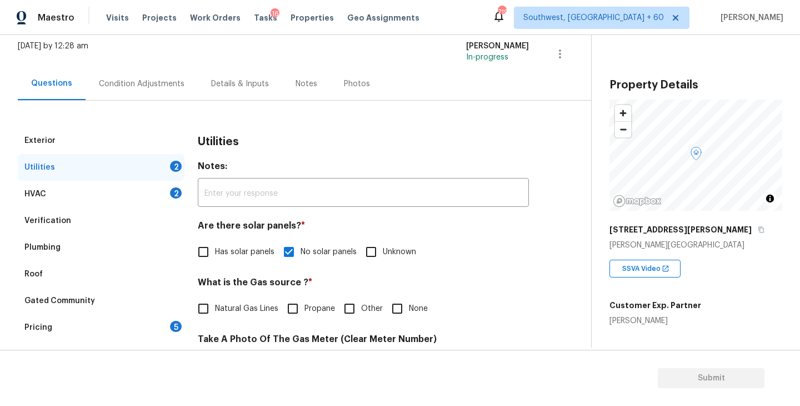
scroll to position [133, 0]
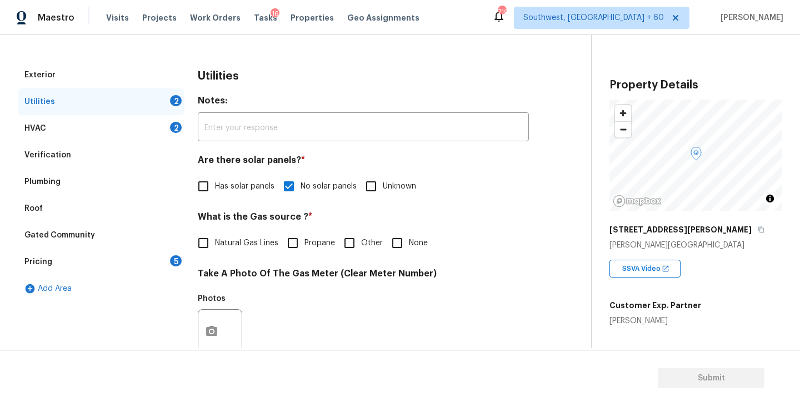
click at [203, 246] on input "Natural Gas Lines" at bounding box center [203, 242] width 23 height 23
checkbox input "true"
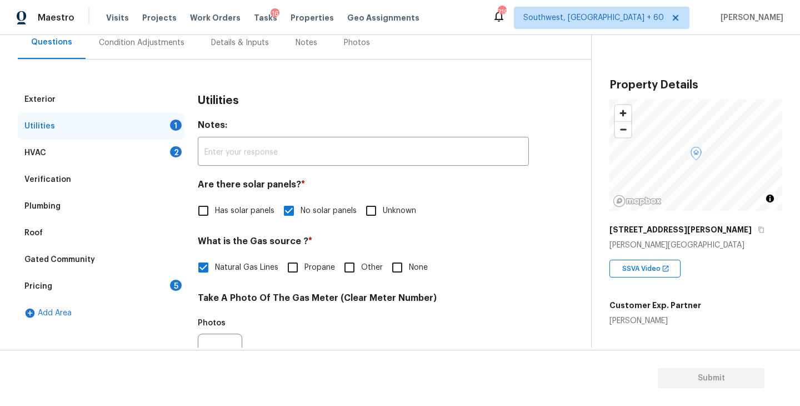
scroll to position [90, 0]
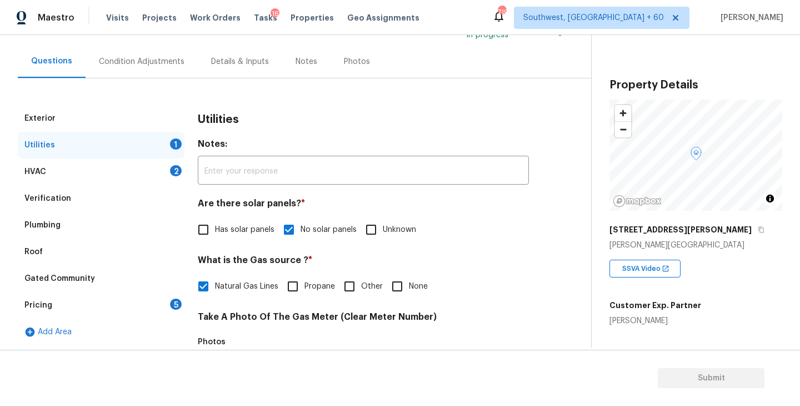
click at [158, 57] on div "Condition Adjustments" at bounding box center [142, 61] width 86 height 11
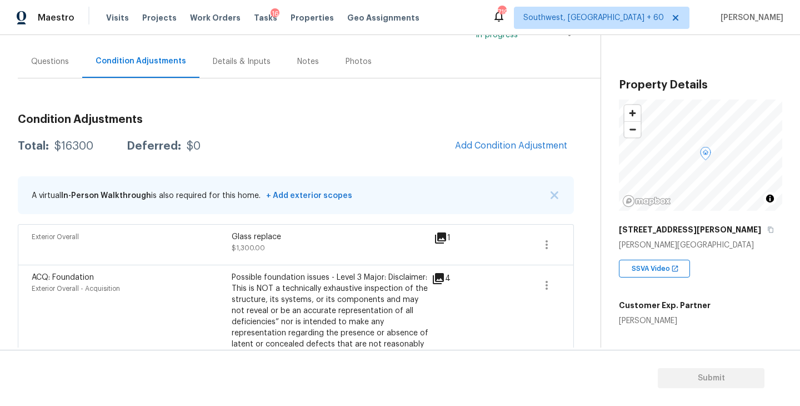
click at [492, 123] on h3 "Condition Adjustments" at bounding box center [296, 119] width 556 height 11
click at [492, 139] on button "Add Condition Adjustment" at bounding box center [511, 145] width 126 height 23
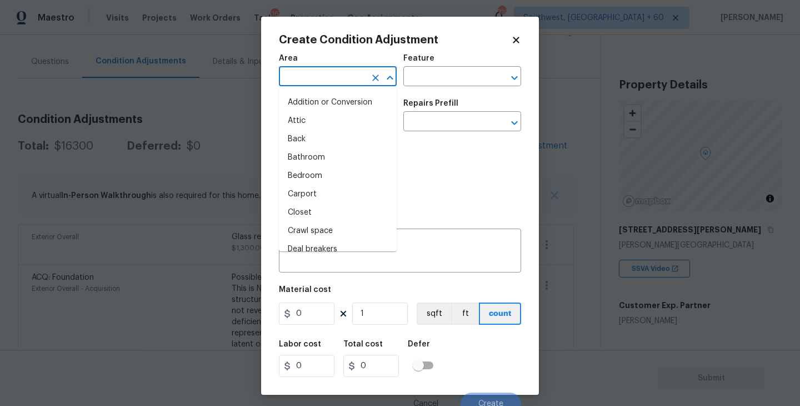
click at [321, 73] on input "text" at bounding box center [322, 77] width 87 height 17
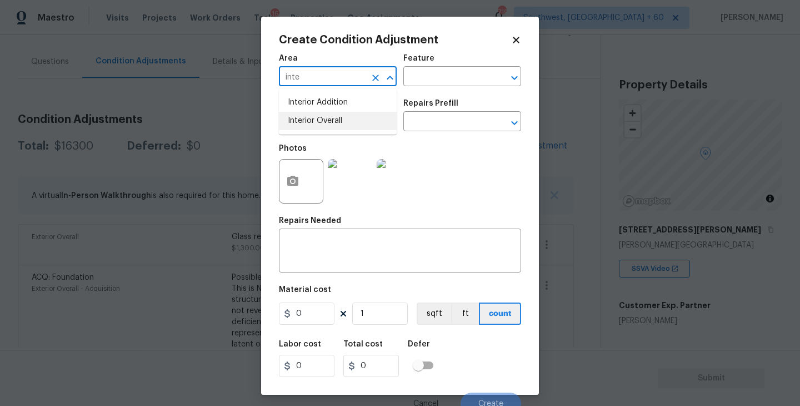
click at [333, 124] on li "Interior Overall" at bounding box center [338, 121] width 118 height 18
type input "Interior Overall"
click at [432, 86] on input "text" at bounding box center [446, 77] width 87 height 17
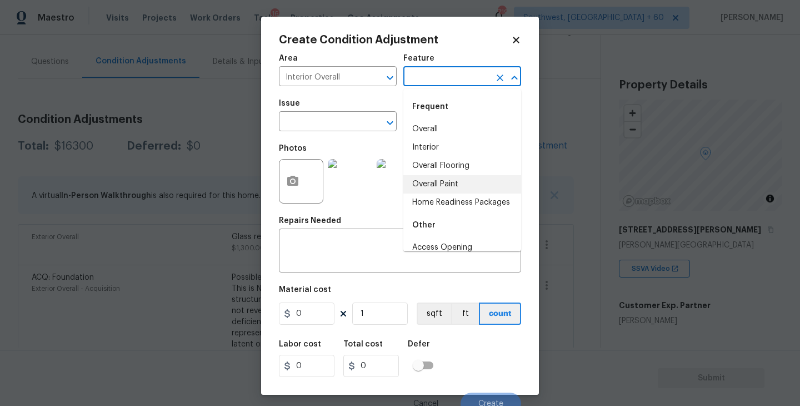
click at [448, 186] on li "Overall Paint" at bounding box center [462, 184] width 118 height 18
type input "Overall Paint"
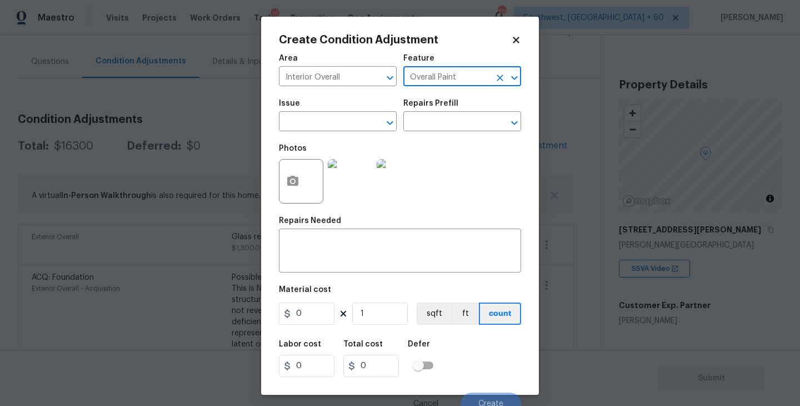
click at [499, 85] on button "Clear" at bounding box center [500, 78] width 16 height 16
click at [463, 83] on input "text" at bounding box center [446, 77] width 87 height 17
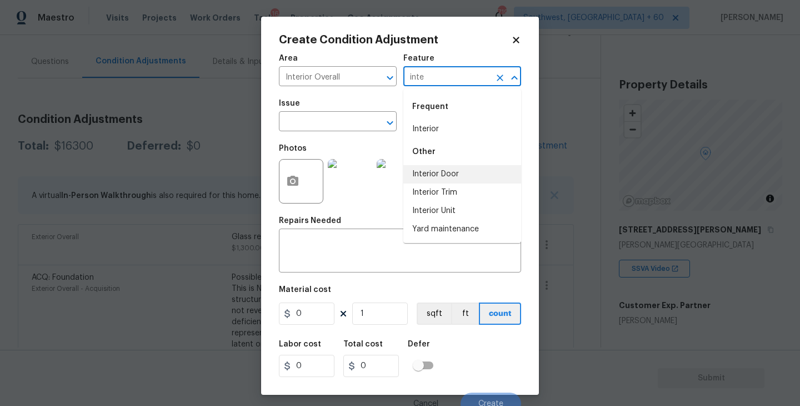
click at [463, 171] on li "Interior Door" at bounding box center [462, 174] width 118 height 18
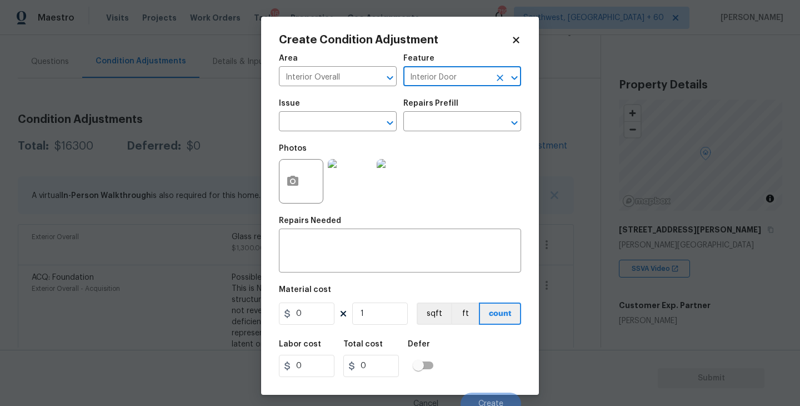
type input "Interior Door"
click at [334, 106] on div "Issue" at bounding box center [338, 106] width 118 height 14
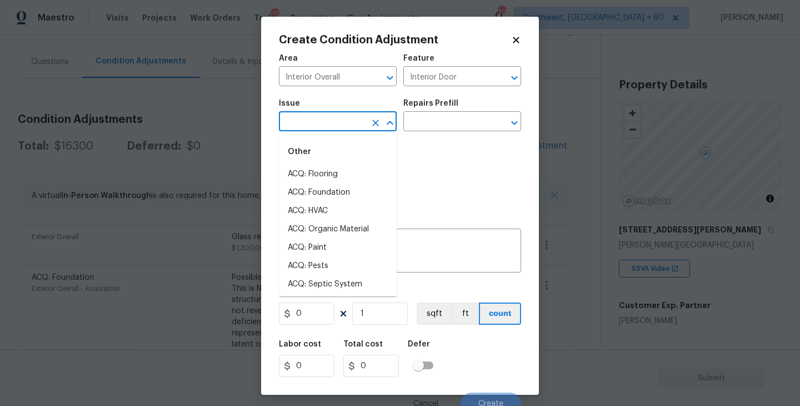
click at [329, 118] on input "text" at bounding box center [322, 122] width 87 height 17
click at [328, 232] on li "Interior Door" at bounding box center [338, 229] width 118 height 18
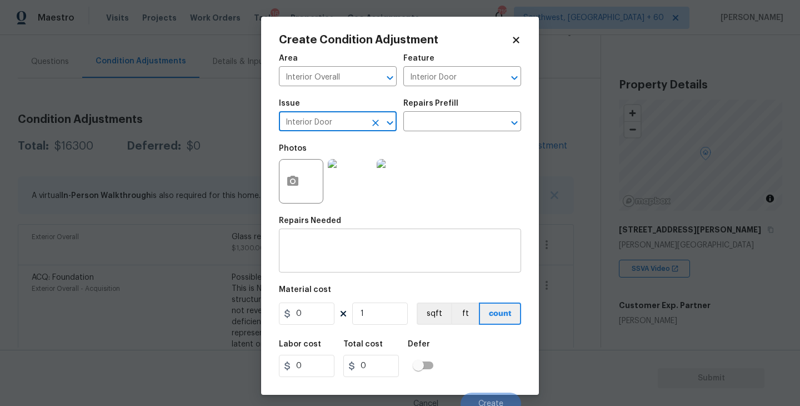
type input "Interior Door"
click at [332, 254] on textarea at bounding box center [400, 251] width 229 height 23
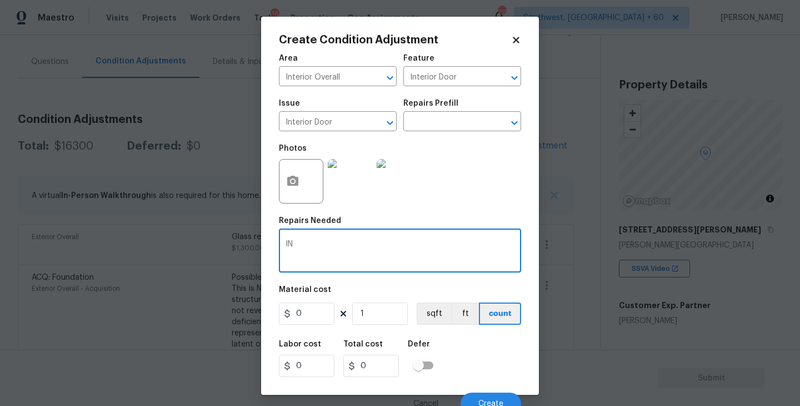
type textarea "I"
click at [464, 132] on div "Issue Interior Door ​ Repairs Prefill ​" at bounding box center [400, 115] width 242 height 45
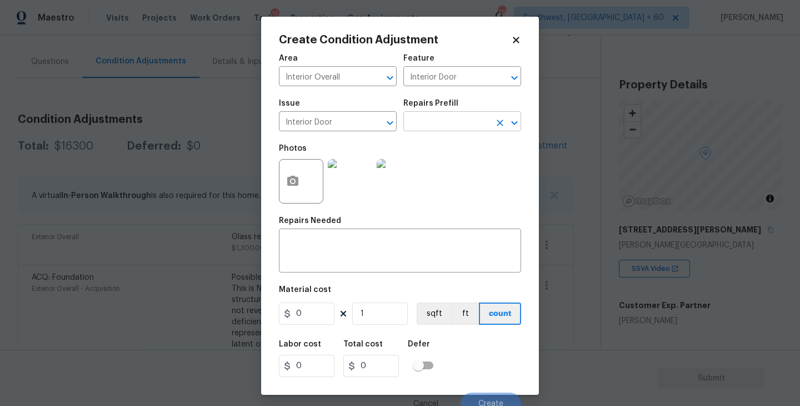
click at [467, 126] on input "text" at bounding box center [446, 122] width 87 height 17
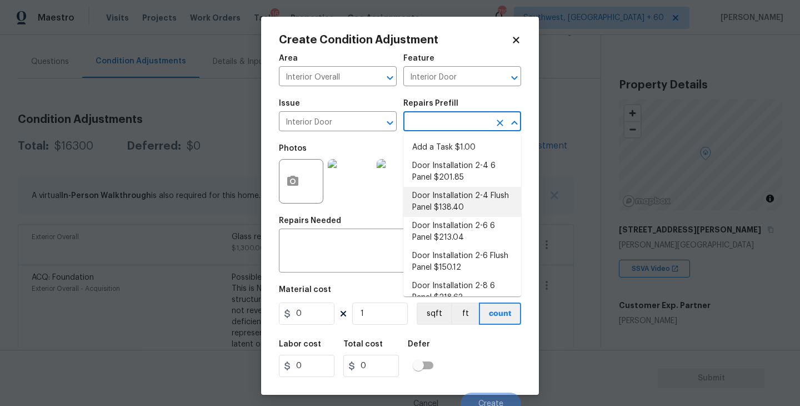
scroll to position [100, 0]
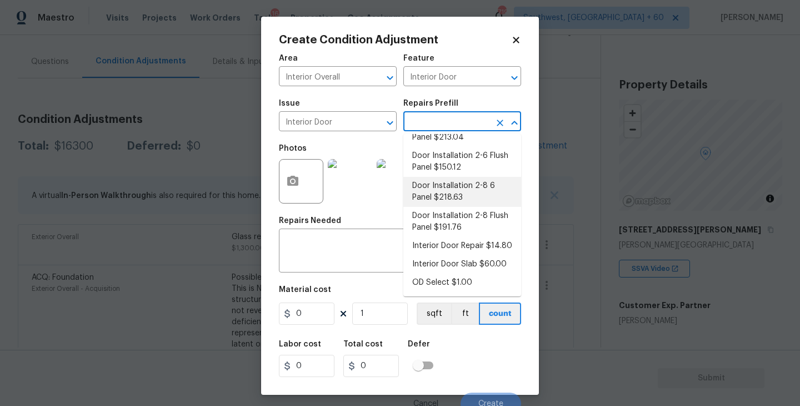
click at [460, 187] on li "Door Installation 2-8 6 Panel $218.63" at bounding box center [462, 192] width 118 height 30
type textarea "Remove the existing door (if present). Install a new pre-hung 2-8 6 panel inter…"
type input "218.63"
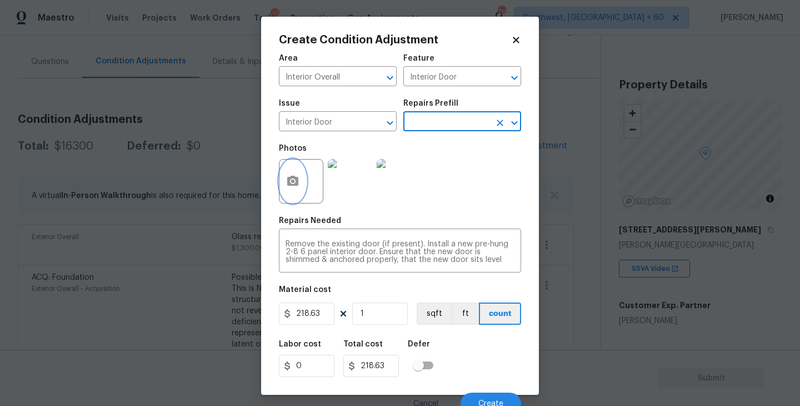
click at [302, 191] on button "button" at bounding box center [292, 180] width 27 height 43
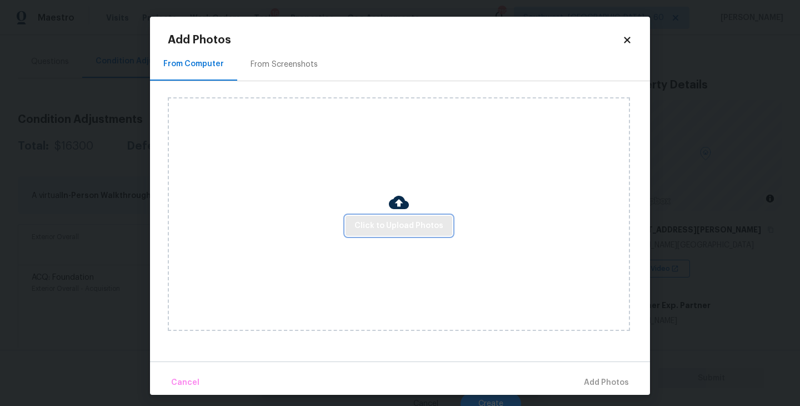
click at [368, 216] on button "Click to Upload Photos" at bounding box center [399, 226] width 107 height 21
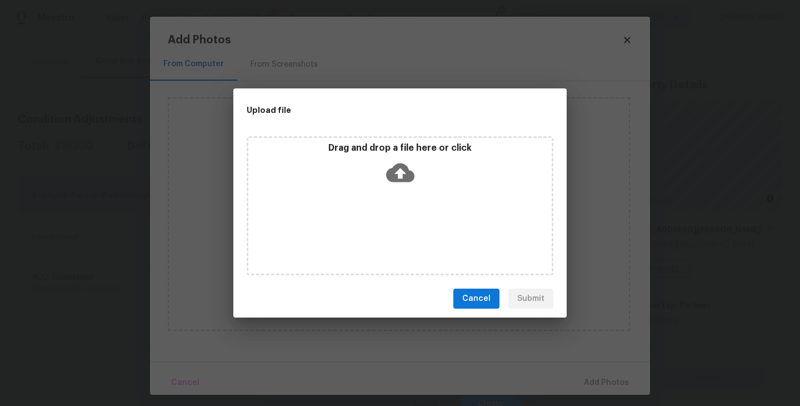
click at [407, 181] on icon at bounding box center [400, 172] width 28 height 28
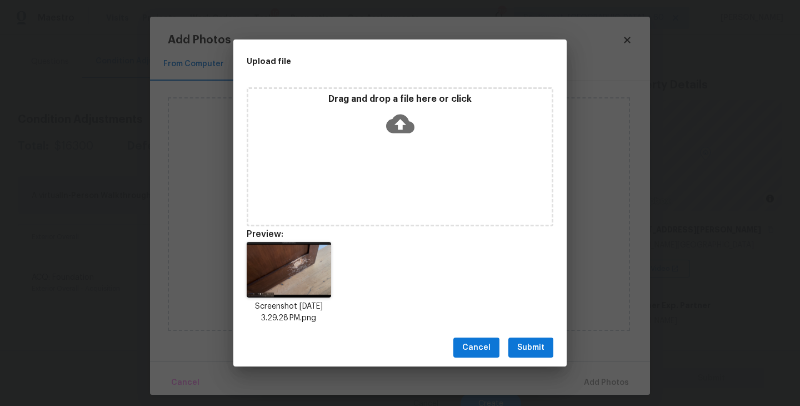
click at [534, 347] on span "Submit" at bounding box center [530, 348] width 27 height 14
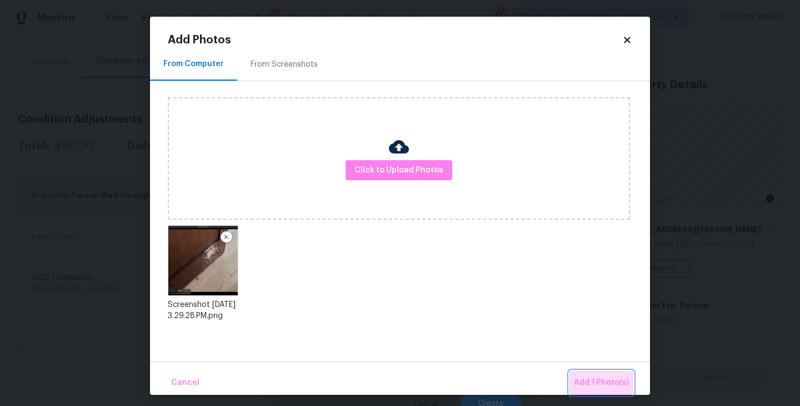
click at [588, 372] on button "Add 1 Photo(s)" at bounding box center [601, 383] width 64 height 24
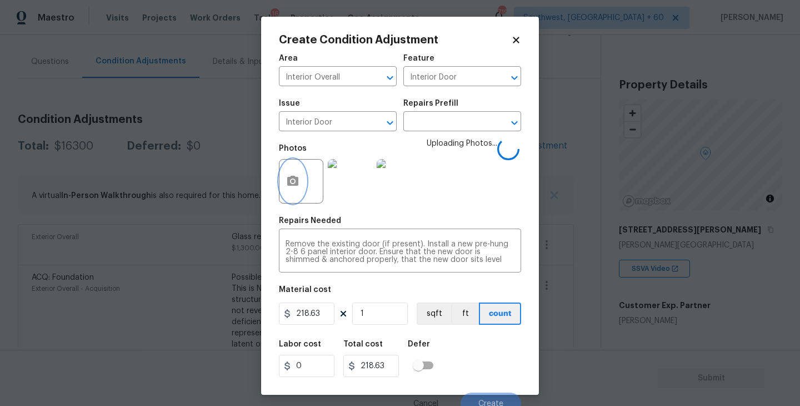
scroll to position [9, 0]
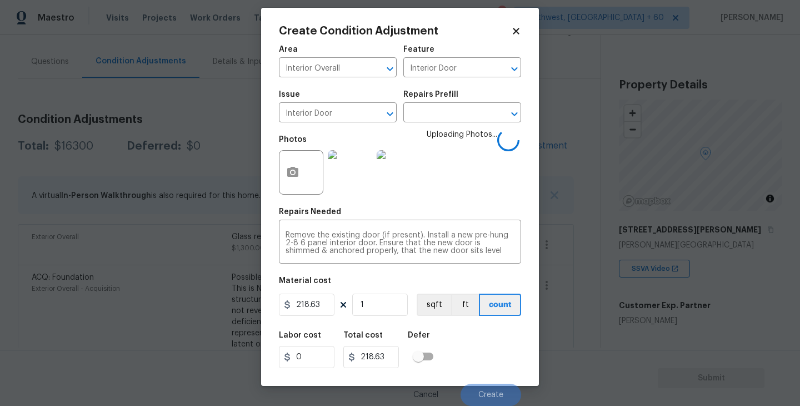
click at [485, 331] on div "Labor cost 0 Total cost 218.63 Defer" at bounding box center [400, 349] width 242 height 50
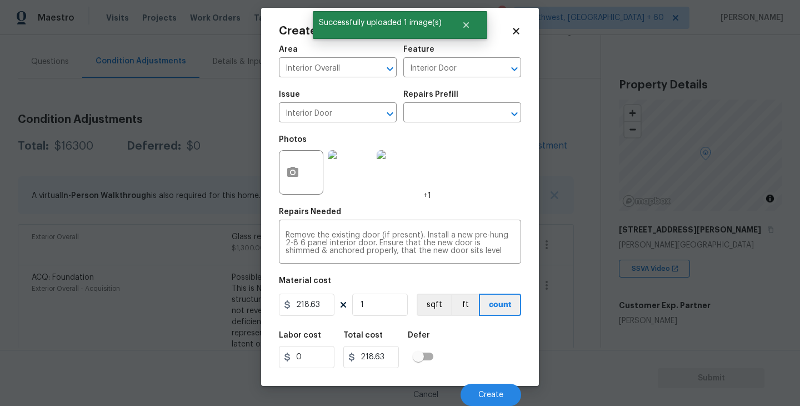
click at [485, 331] on div "Labor cost 0 Total cost 218.63 Defer" at bounding box center [400, 349] width 242 height 50
click at [509, 389] on button "Create" at bounding box center [491, 394] width 61 height 22
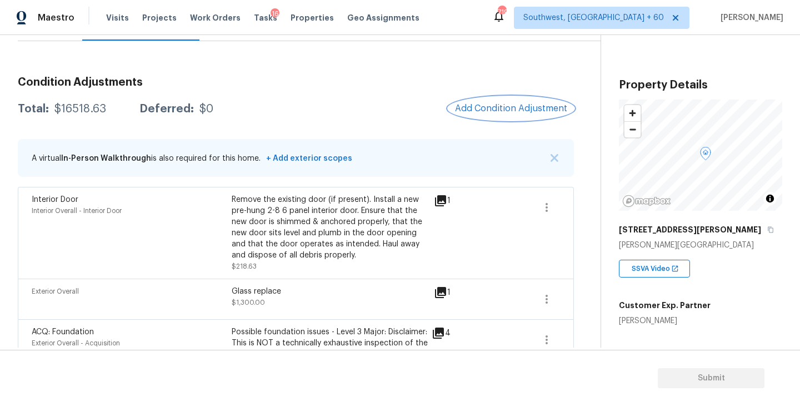
scroll to position [148, 0]
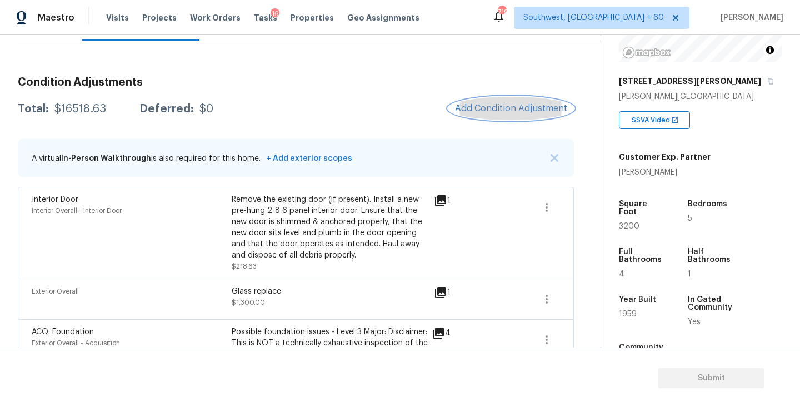
click at [513, 113] on span "Add Condition Adjustment" at bounding box center [511, 108] width 112 height 10
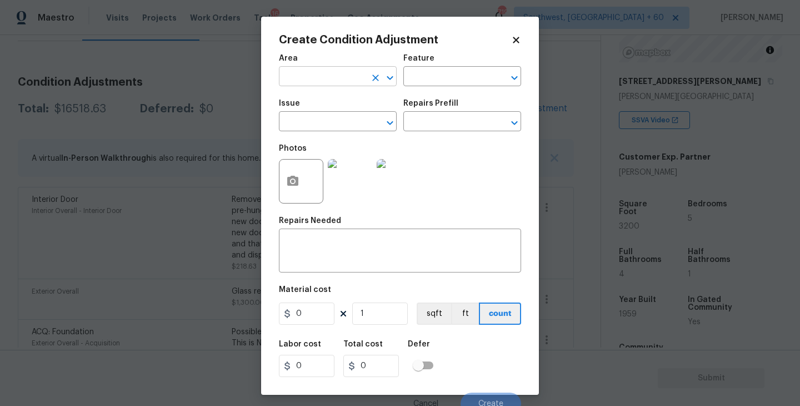
click at [326, 82] on input "text" at bounding box center [322, 77] width 87 height 17
click at [355, 113] on ul "Roof" at bounding box center [338, 102] width 118 height 27
click at [368, 104] on li "Roof" at bounding box center [338, 102] width 118 height 18
type input "Roof"
click at [438, 71] on input "text" at bounding box center [446, 77] width 87 height 17
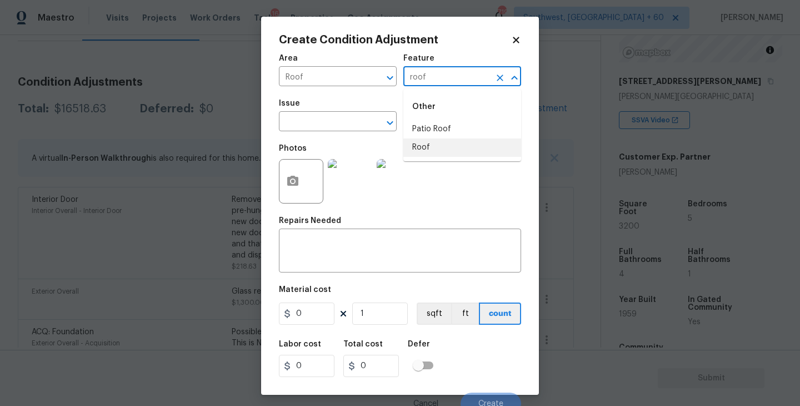
click at [421, 143] on li "Roof" at bounding box center [462, 147] width 118 height 18
type input "Roof"
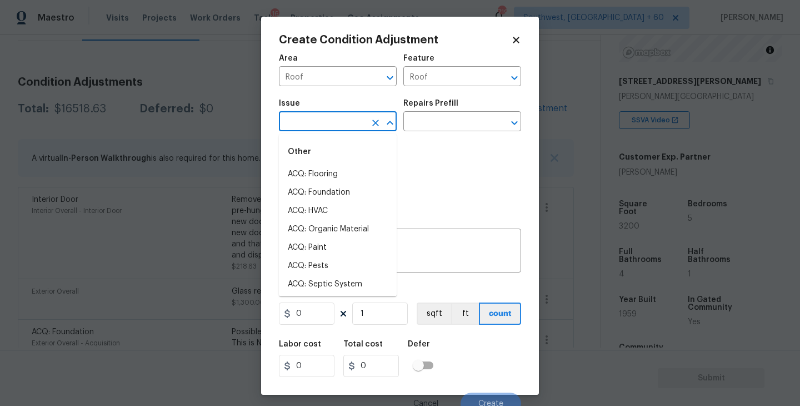
click at [345, 124] on input "text" at bounding box center [322, 122] width 87 height 17
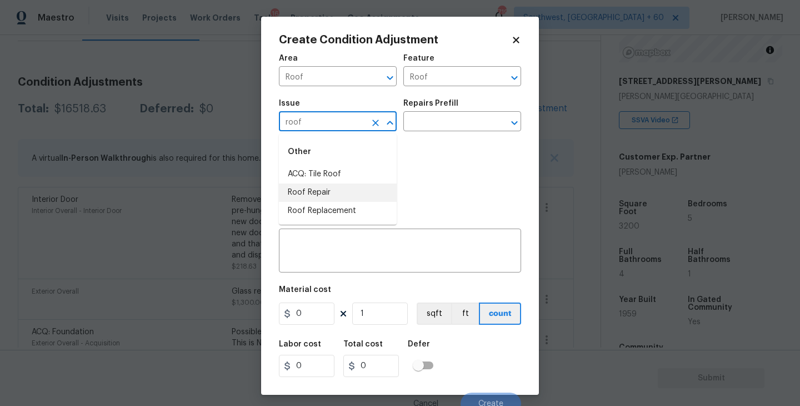
click at [351, 192] on li "Roof Repair" at bounding box center [338, 192] width 118 height 18
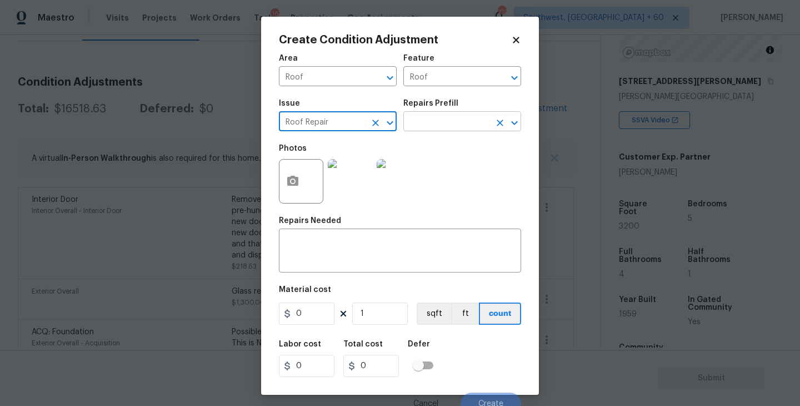
type input "Roof Repair"
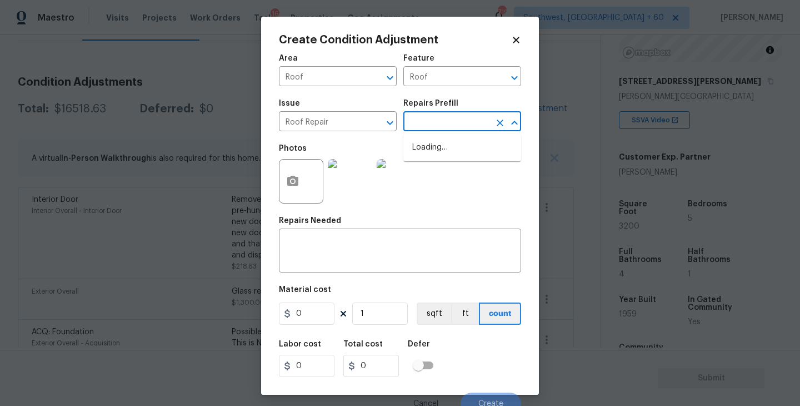
click at [463, 120] on input "text" at bounding box center [446, 122] width 87 height 17
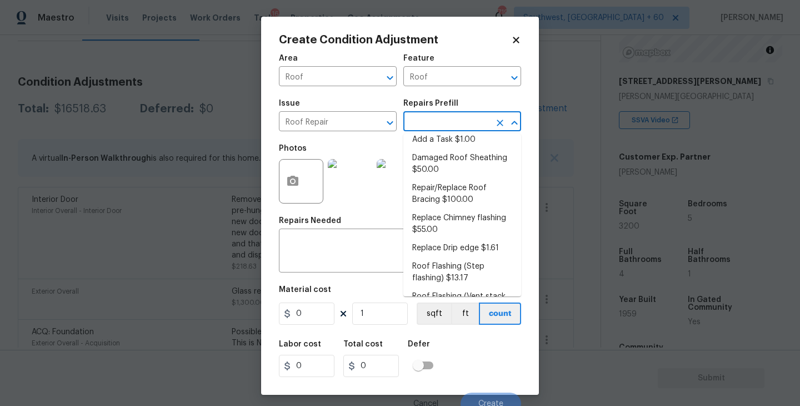
scroll to position [0, 0]
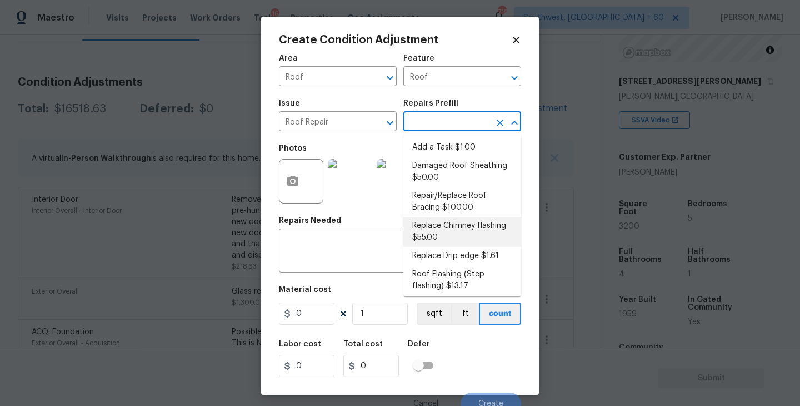
click at [532, 227] on div "Create Condition Adjustment Area Roof ​ Feature Roof ​ Issue Roof Repair ​ Repa…" at bounding box center [400, 206] width 278 height 378
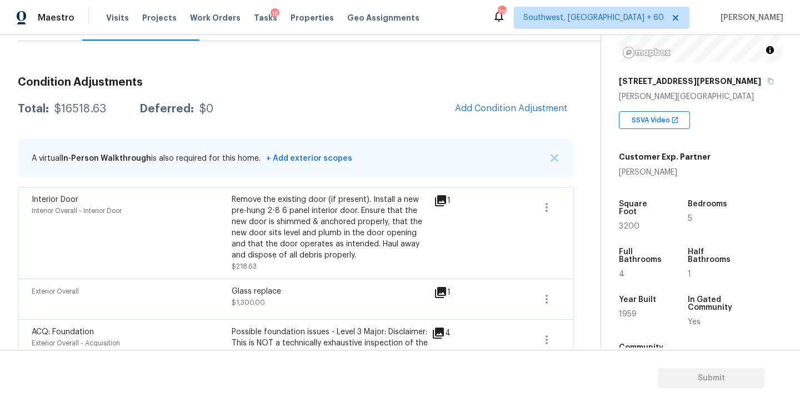
click at [563, 233] on body "Maestro Visits Projects Work Orders Tasks 16 Properties Geo Assignments 719 Sou…" at bounding box center [400, 203] width 800 height 406
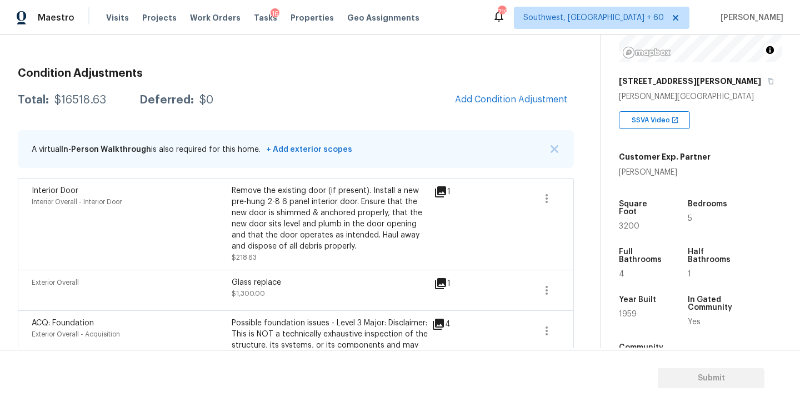
click at [462, 90] on span "Add Condition Adjustment" at bounding box center [511, 100] width 126 height 24
click at [474, 103] on span "Add Condition Adjustment" at bounding box center [511, 99] width 112 height 10
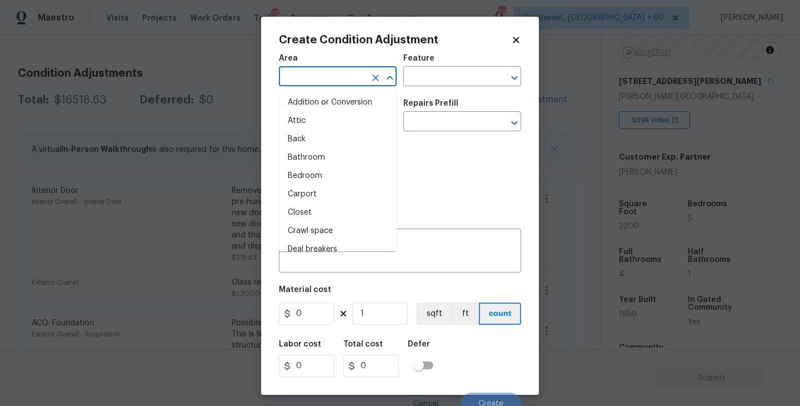
click at [352, 83] on input "text" at bounding box center [322, 77] width 87 height 17
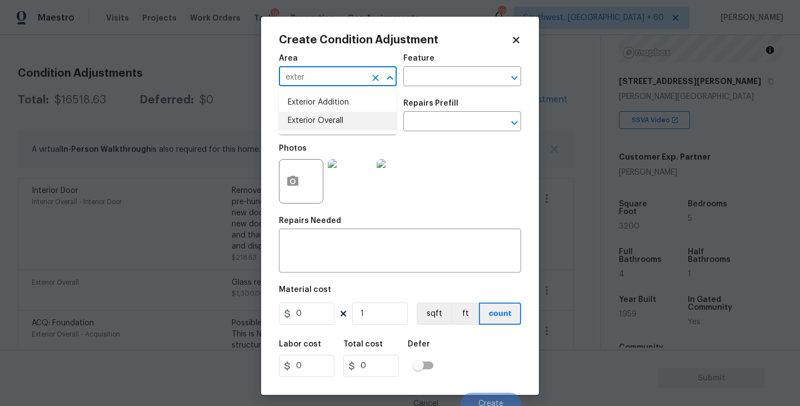
click at [353, 117] on li "Exterior Overall" at bounding box center [338, 121] width 118 height 18
type input "Exterior Overall"
click at [448, 73] on input "text" at bounding box center [446, 77] width 87 height 17
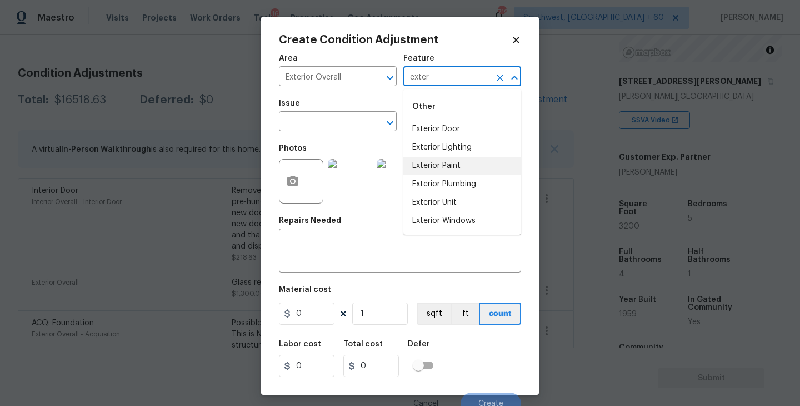
click at [443, 167] on li "Exterior Paint" at bounding box center [462, 166] width 118 height 18
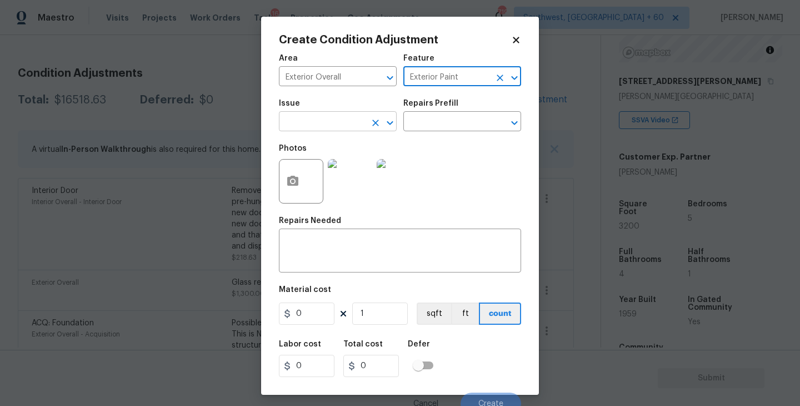
type input "Exterior Paint"
click at [343, 117] on input "text" at bounding box center [322, 122] width 87 height 17
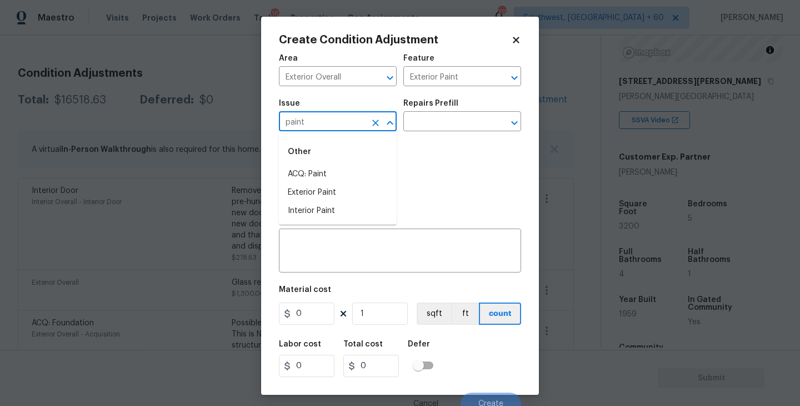
click at [331, 168] on li "ACQ: Paint" at bounding box center [338, 174] width 118 height 18
type input "ACQ: Paint"
click at [461, 123] on input "text" at bounding box center [446, 122] width 87 height 17
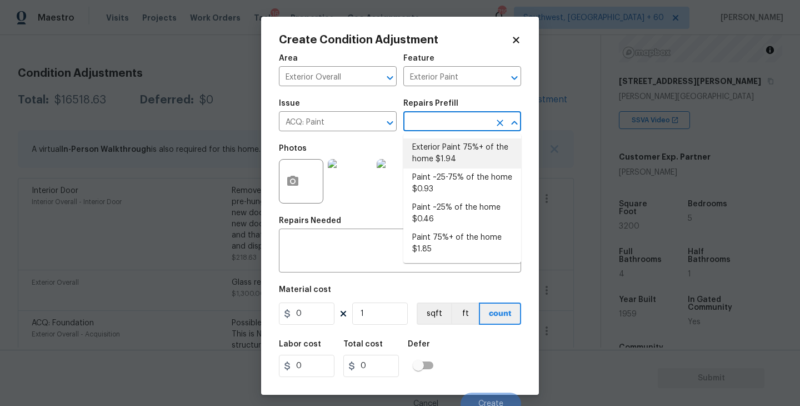
click at [448, 151] on li "Exterior Paint 75%+ of the home $1.94" at bounding box center [462, 153] width 118 height 30
type input "Acquisition"
type textarea "Acquisition Scope: 75%+ of the home exterior will likely require paint"
type input "1.94"
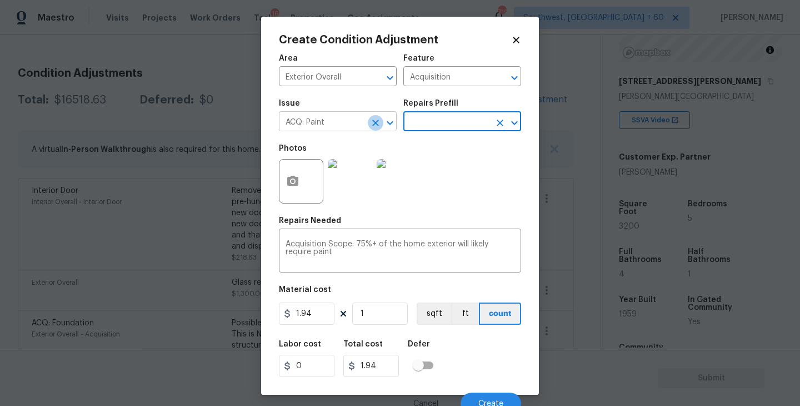
click at [374, 126] on icon "Clear" at bounding box center [375, 122] width 11 height 11
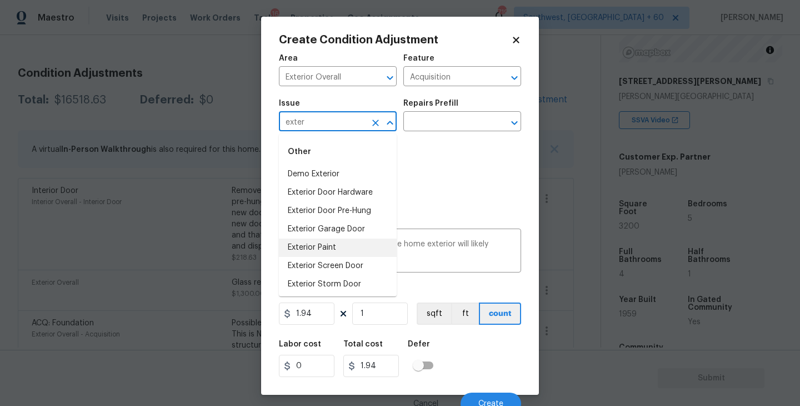
click at [341, 254] on li "Exterior Paint" at bounding box center [338, 247] width 118 height 18
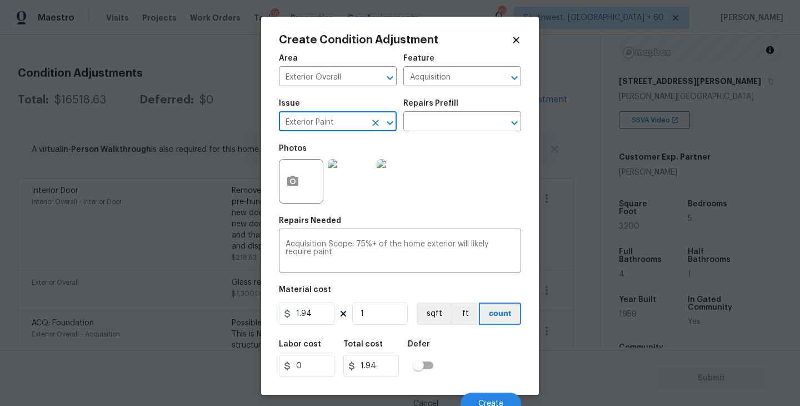
type input "Exterior Paint"
click at [317, 183] on div at bounding box center [301, 181] width 44 height 44
click at [298, 183] on icon "button" at bounding box center [292, 181] width 11 height 10
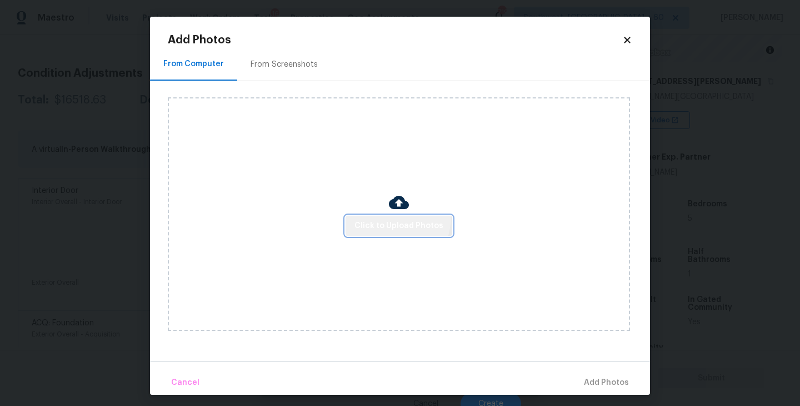
click at [383, 216] on button "Click to Upload Photos" at bounding box center [399, 226] width 107 height 21
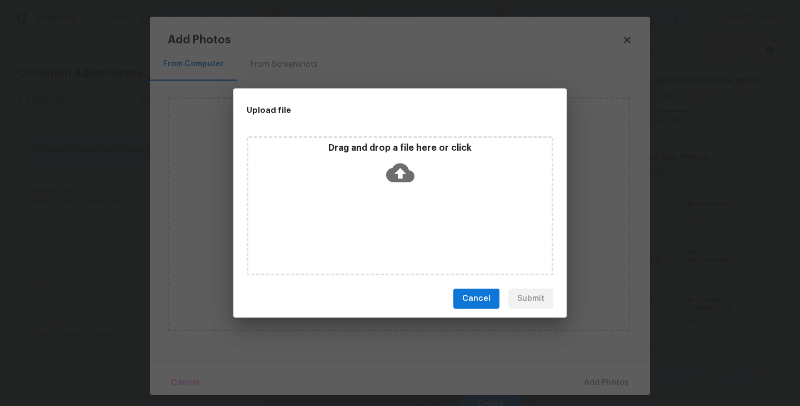
click at [400, 196] on div "Drag and drop a file here or click" at bounding box center [400, 205] width 307 height 139
